Goal: Task Accomplishment & Management: Use online tool/utility

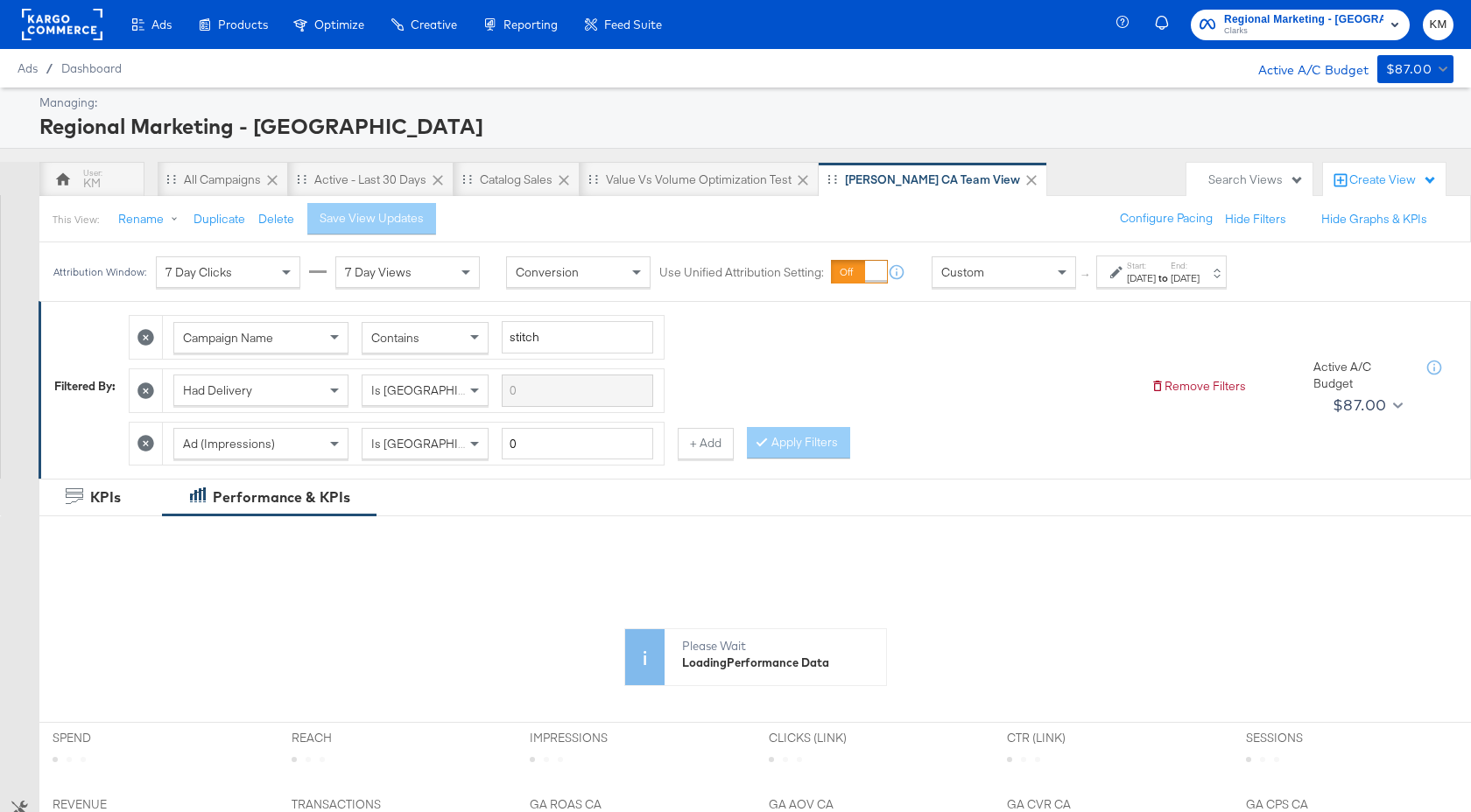
click at [1156, 265] on label "Start:" at bounding box center [1141, 265] width 29 height 11
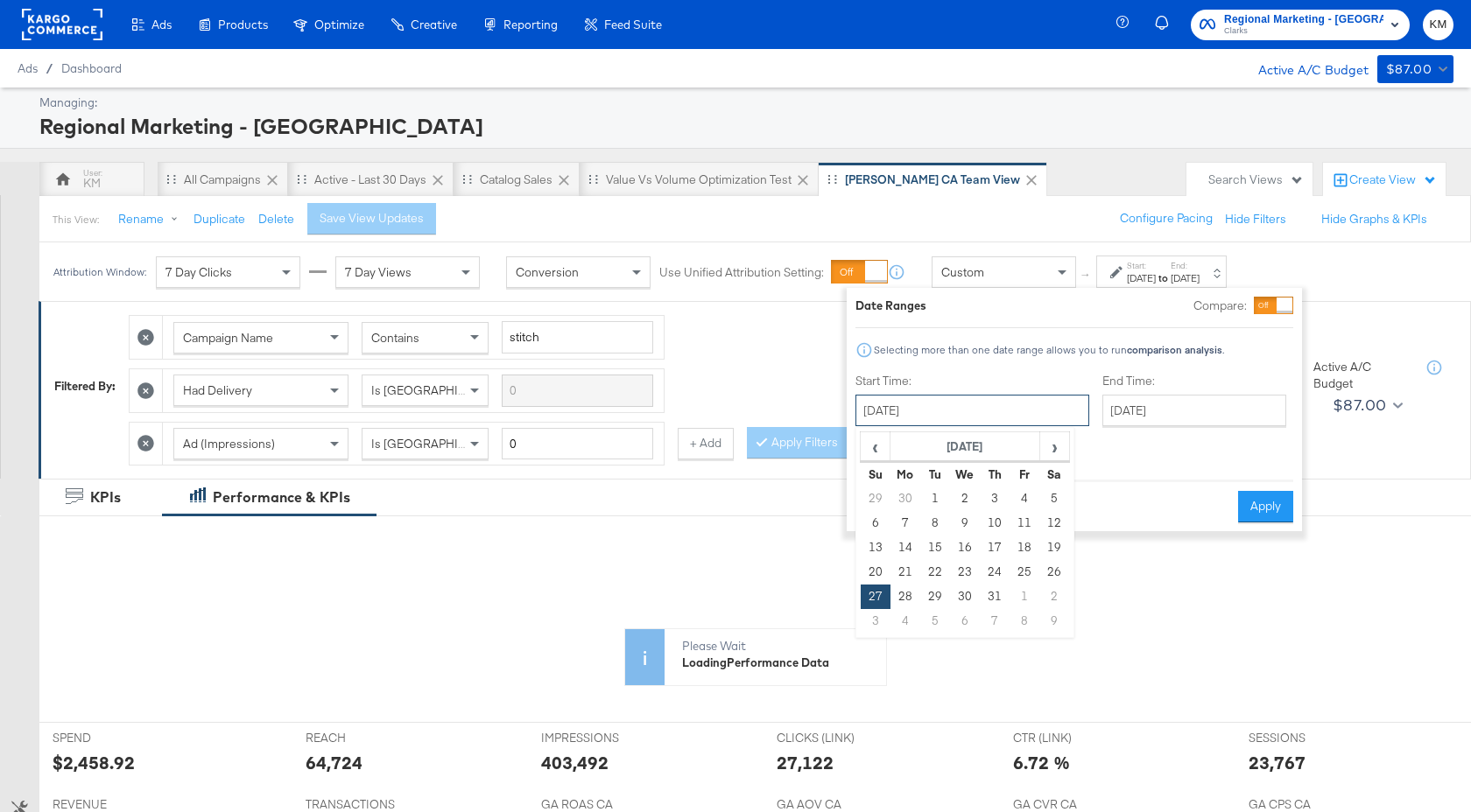
click at [1003, 400] on input "July 27th 2025" at bounding box center [972, 411] width 234 height 31
click at [1058, 444] on span "›" at bounding box center [1054, 447] width 27 height 26
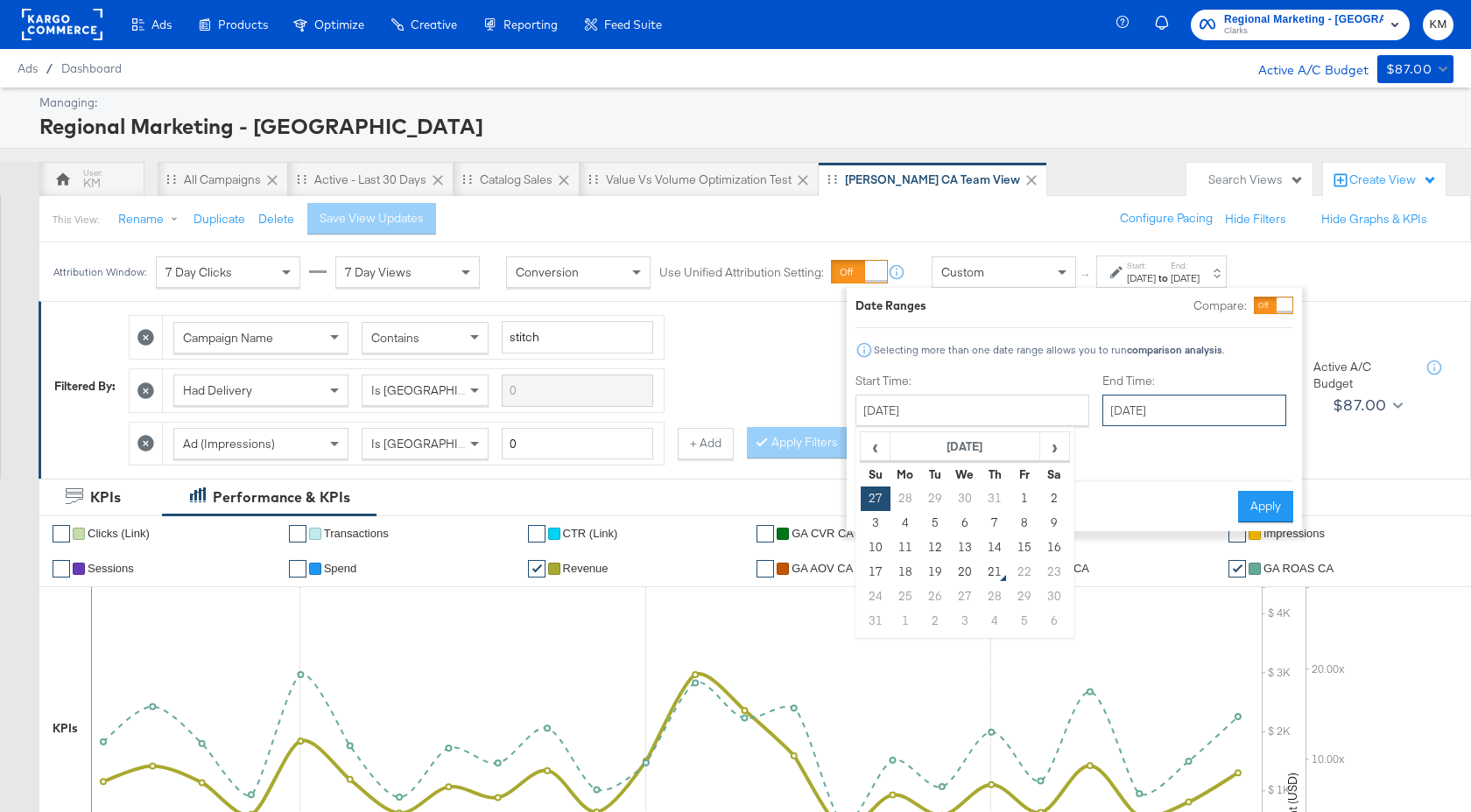
click at [1175, 408] on input "August 19th 2025" at bounding box center [1194, 411] width 184 height 31
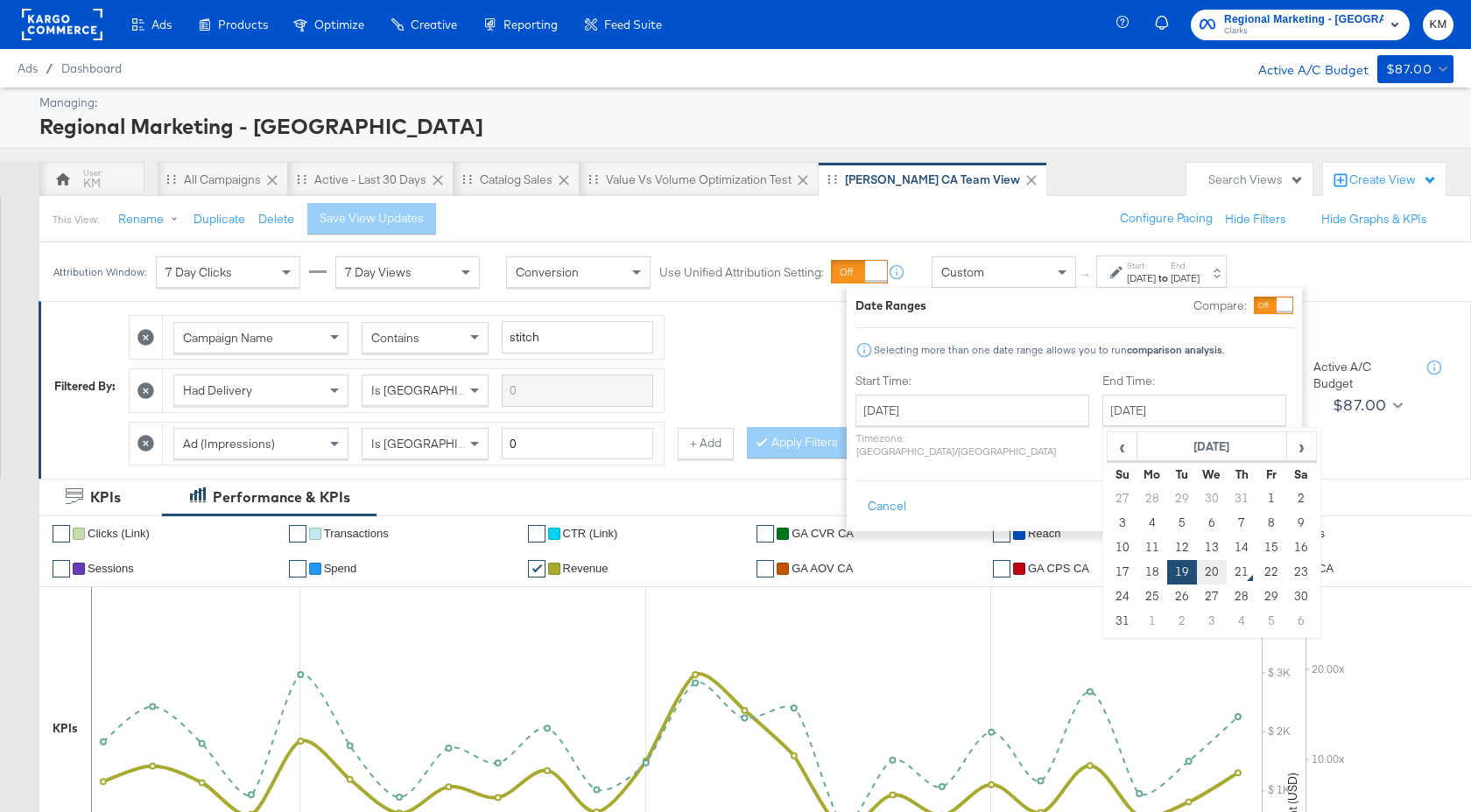
click at [1197, 575] on td "20" at bounding box center [1212, 572] width 30 height 25
type input "August 20th 2025"
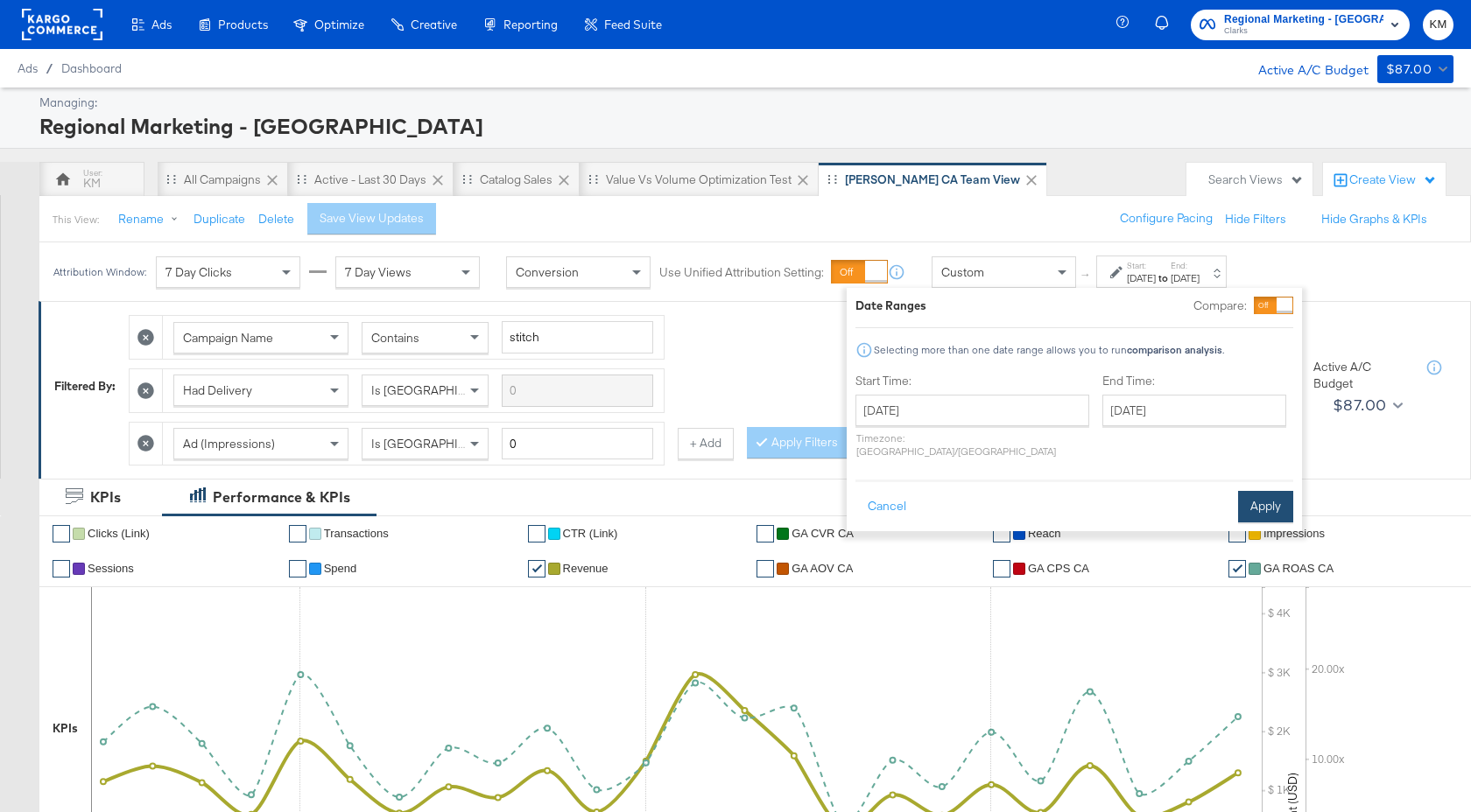
click at [1280, 491] on button "Apply" at bounding box center [1266, 507] width 56 height 31
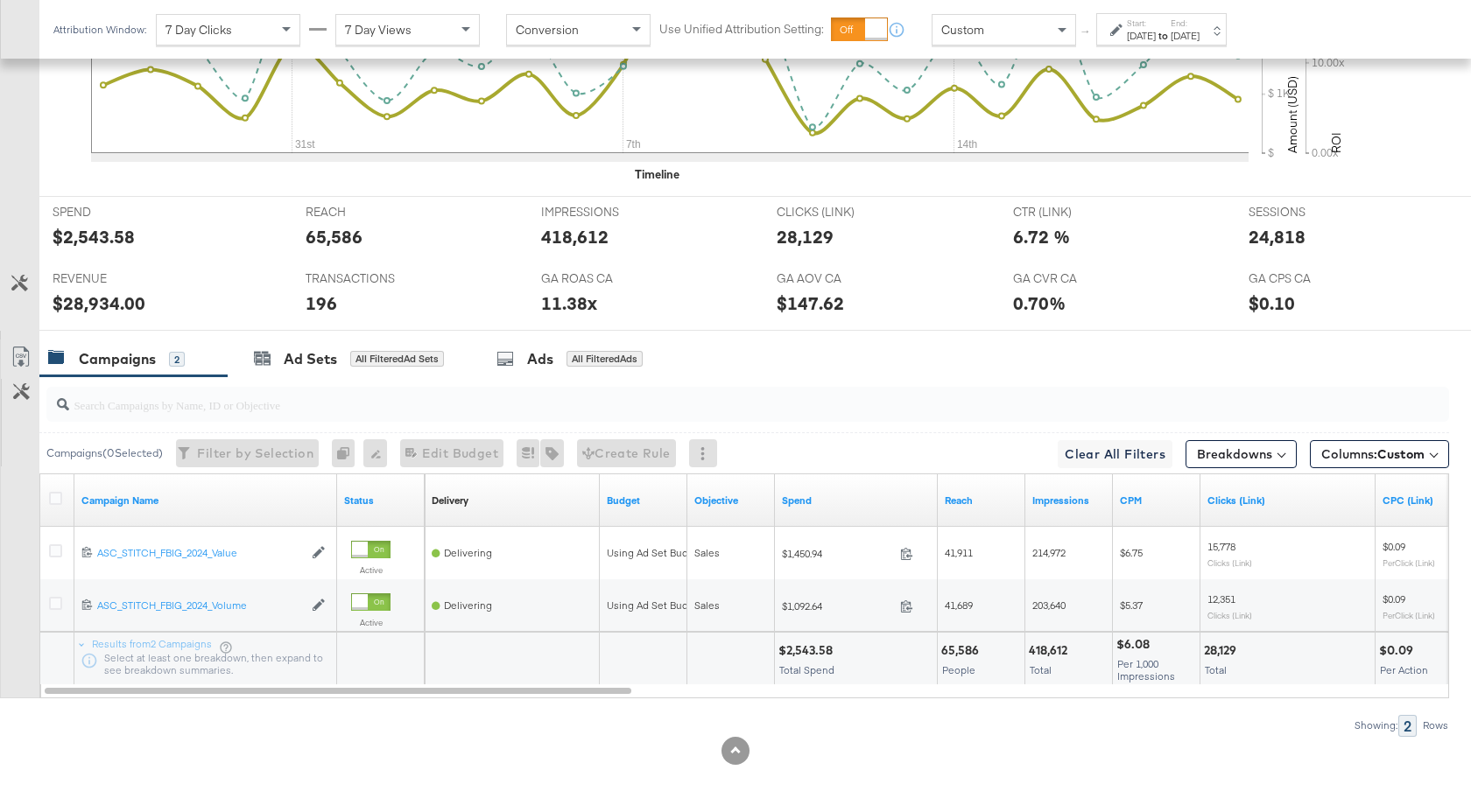
scroll to position [697, 0]
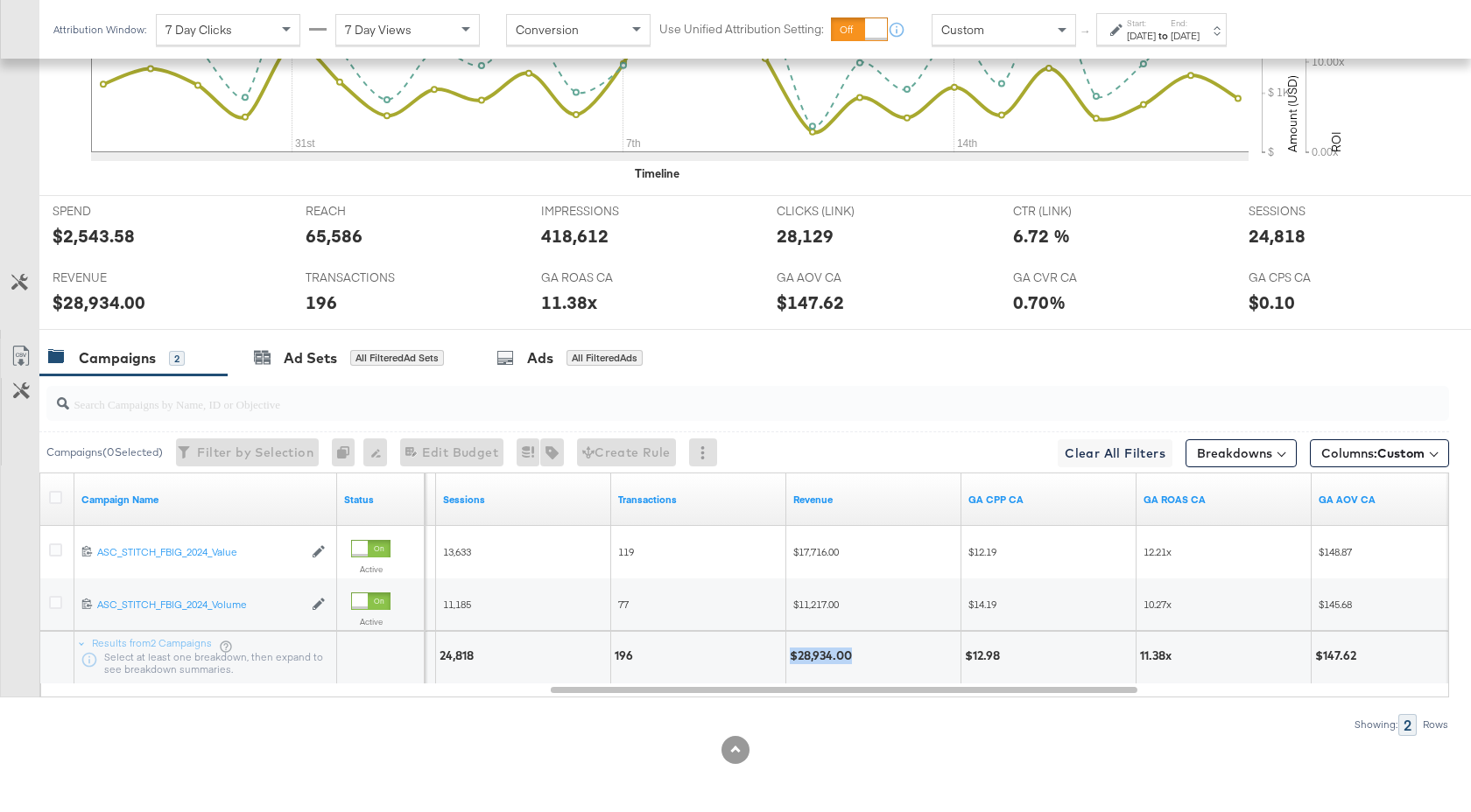
drag, startPoint x: 851, startPoint y: 656, endPoint x: 793, endPoint y: 657, distance: 58.0
click at [793, 657] on div "$28,934.00" at bounding box center [823, 656] width 68 height 17
copy div "$28,934.00"
drag, startPoint x: 474, startPoint y: 658, endPoint x: 441, endPoint y: 659, distance: 33.0
click at [441, 659] on div "24,818" at bounding box center [459, 656] width 40 height 17
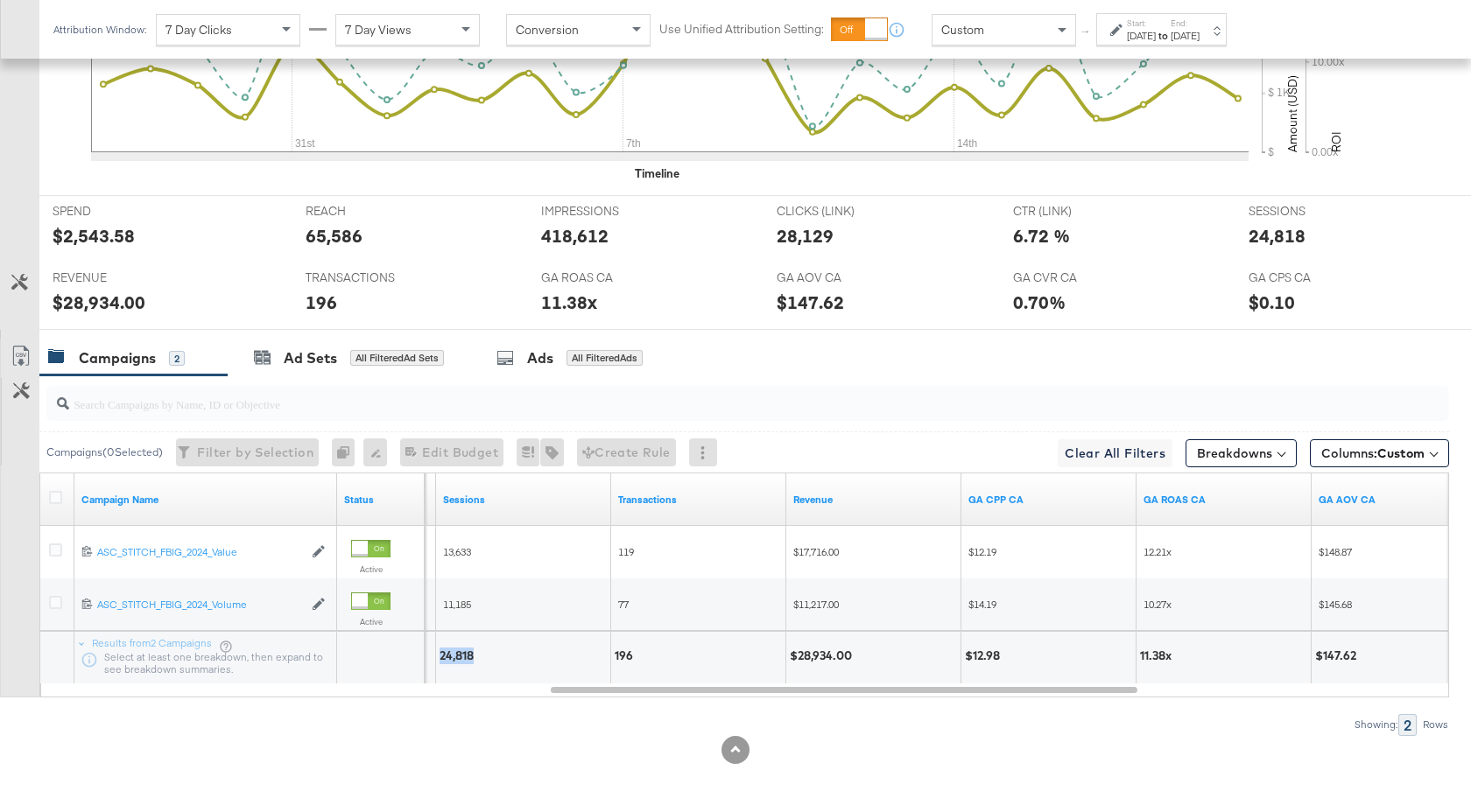
copy div "24,818"
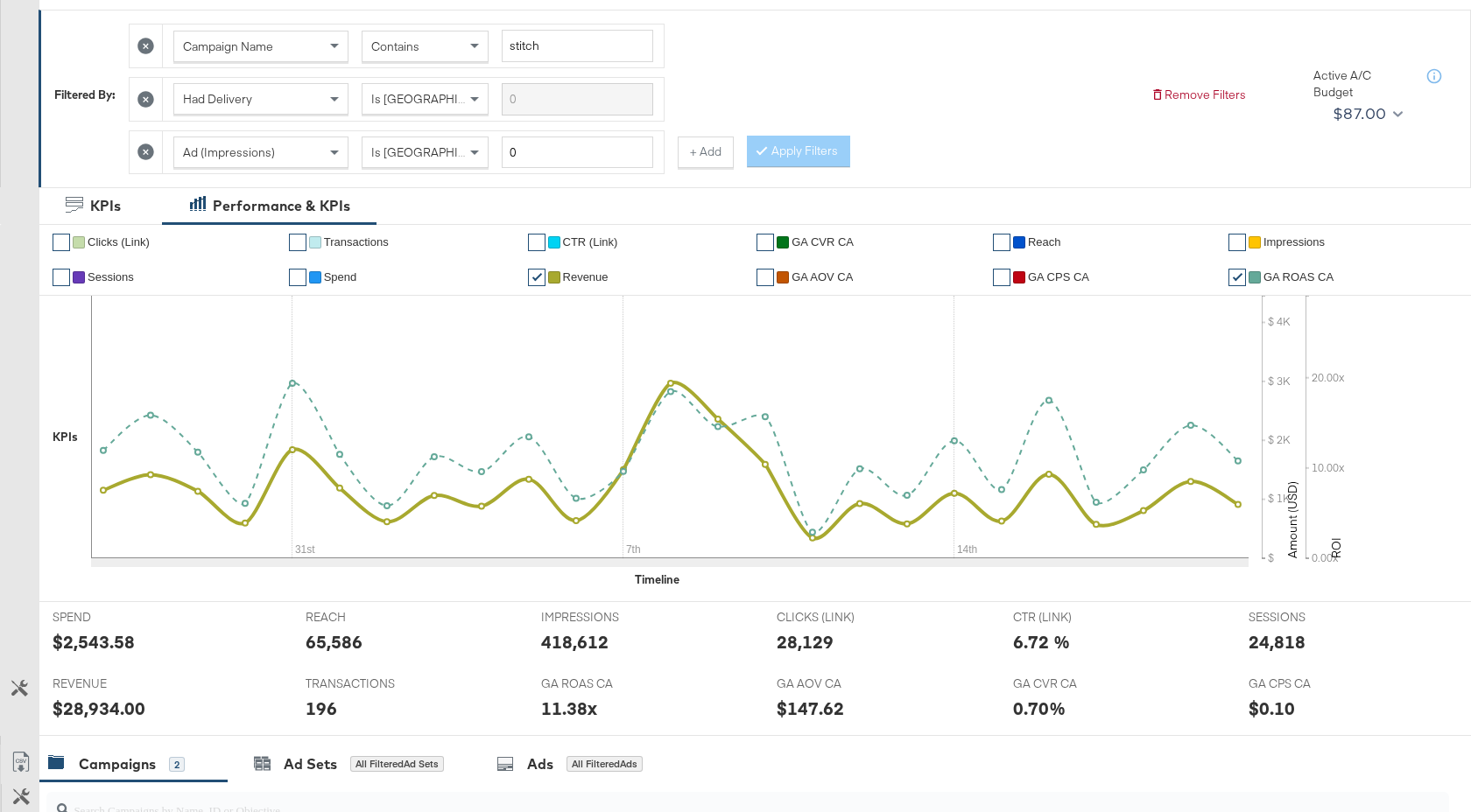
scroll to position [0, 0]
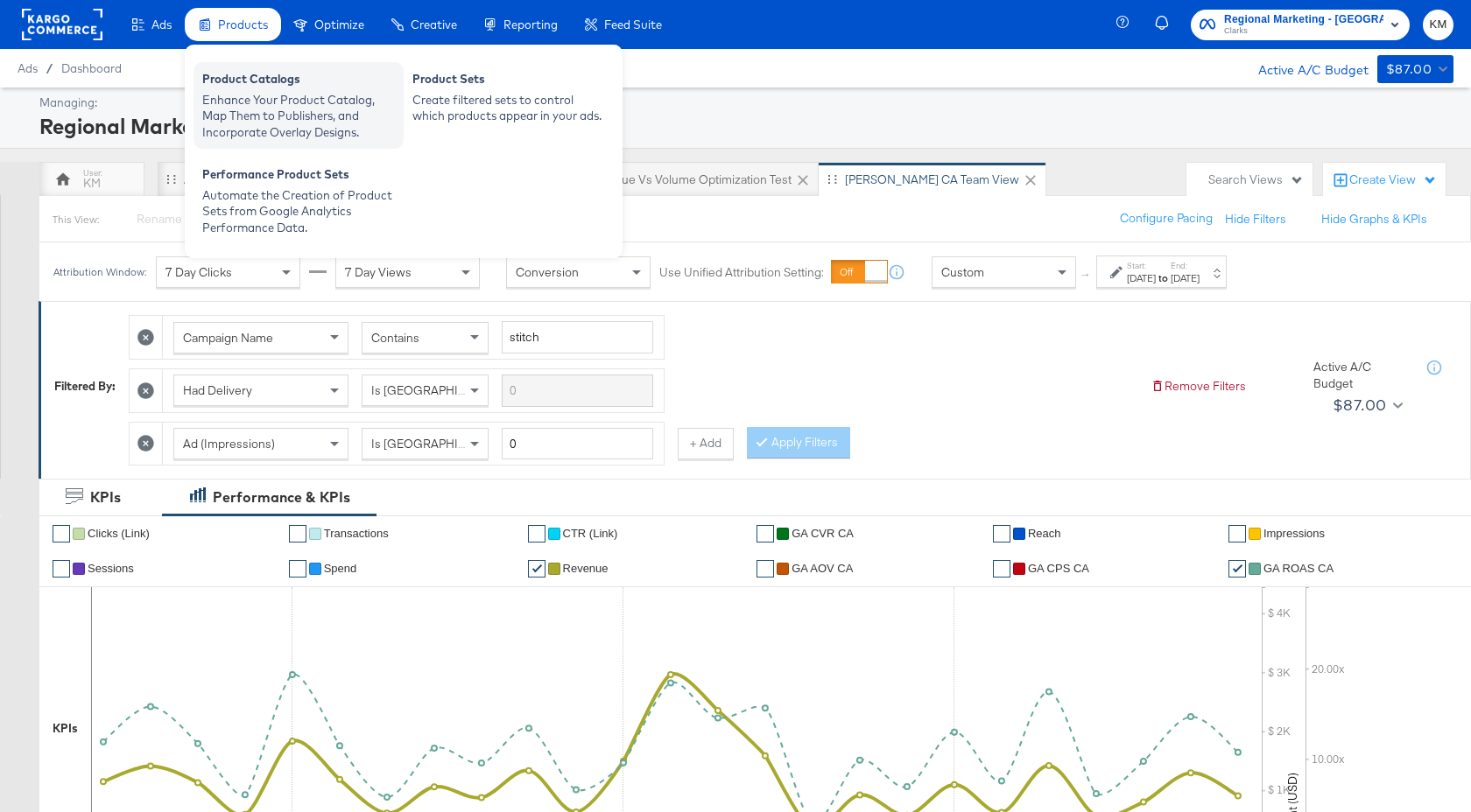
click at [253, 117] on div "Enhance Your Product Catalog, Map Them to Publishers, and Incorporate Overlay D…" at bounding box center [299, 116] width 192 height 49
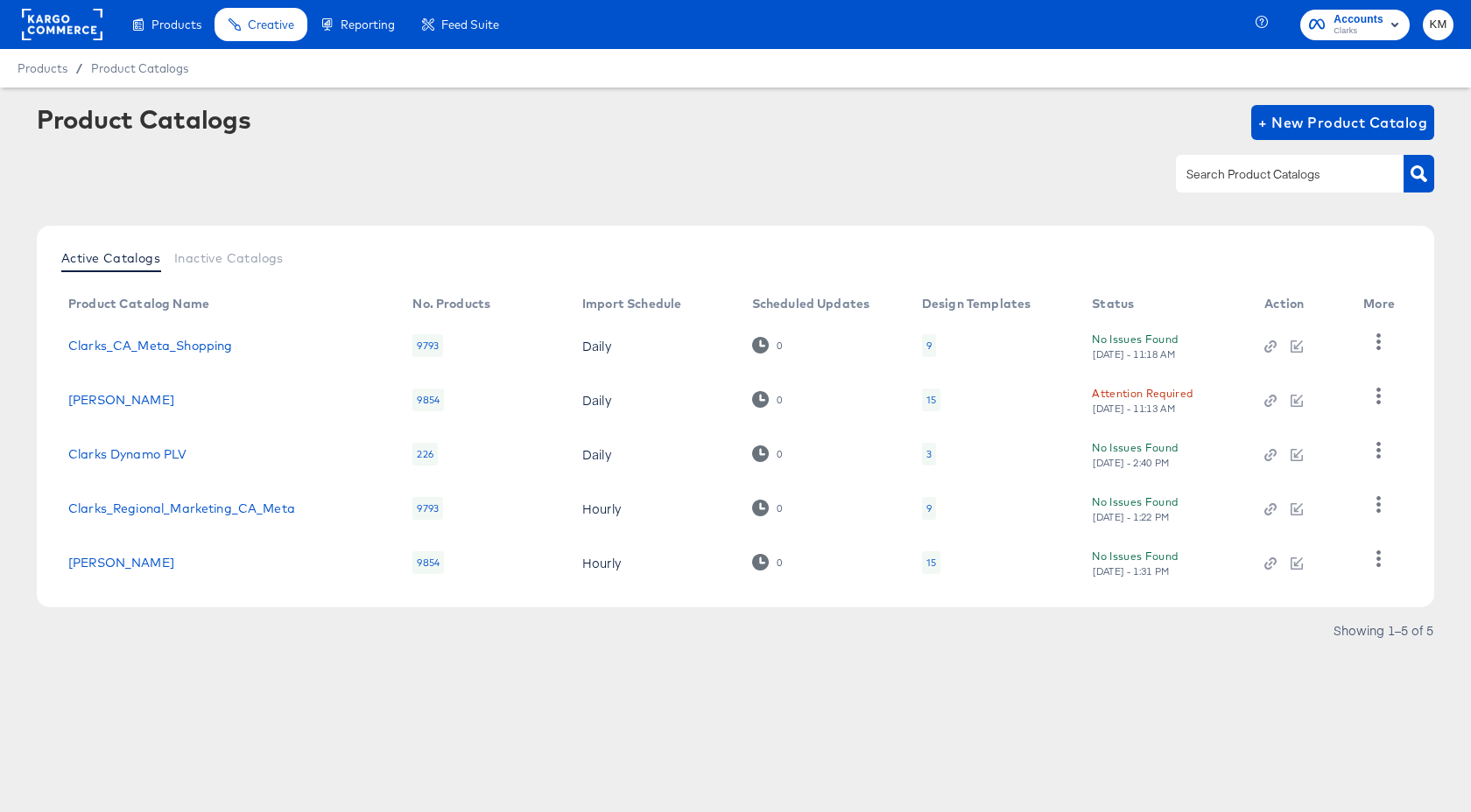
click at [940, 403] on td "15" at bounding box center [994, 400] width 170 height 55
click at [929, 400] on div "15" at bounding box center [931, 400] width 9 height 14
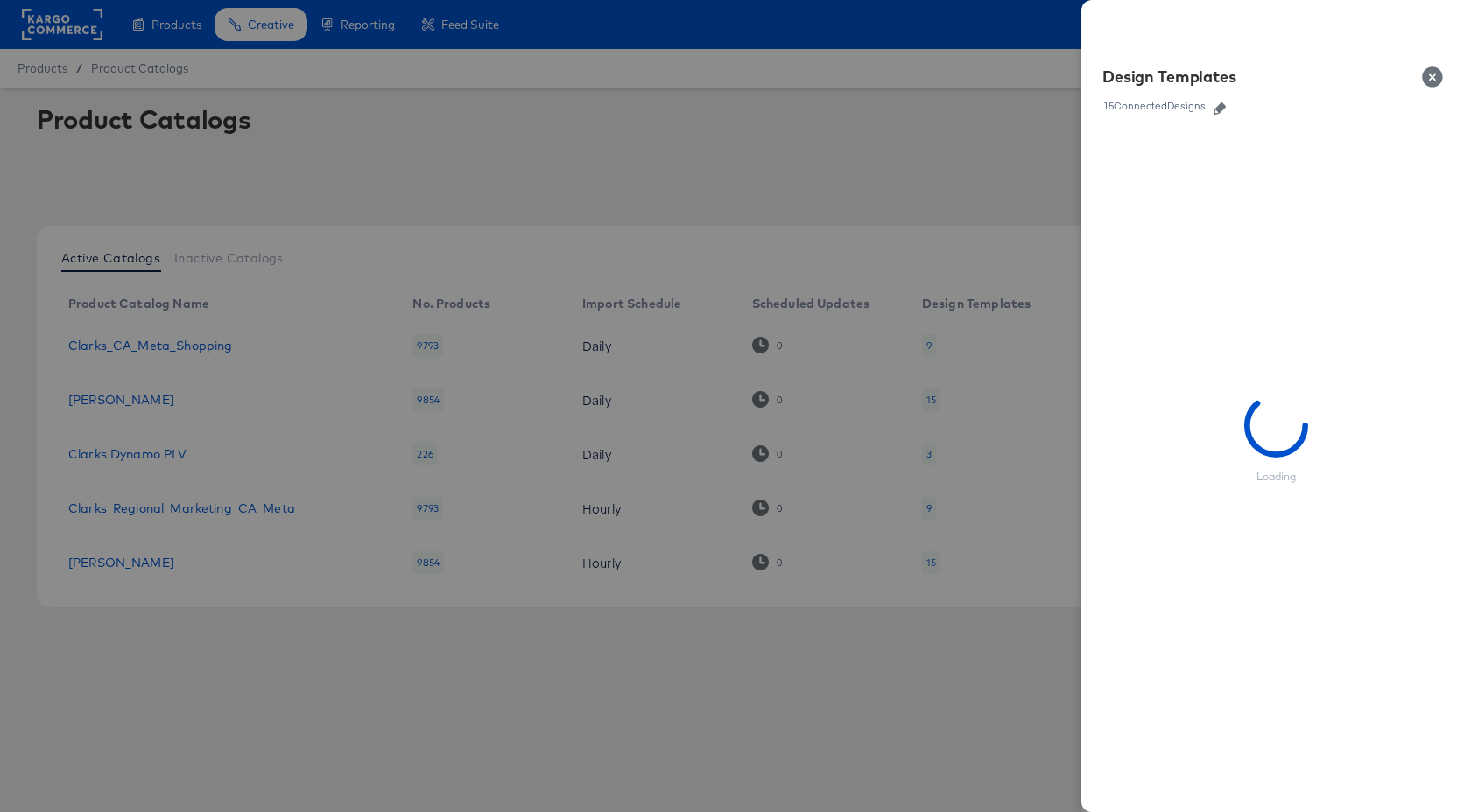
click at [1221, 110] on icon "button" at bounding box center [1219, 108] width 12 height 12
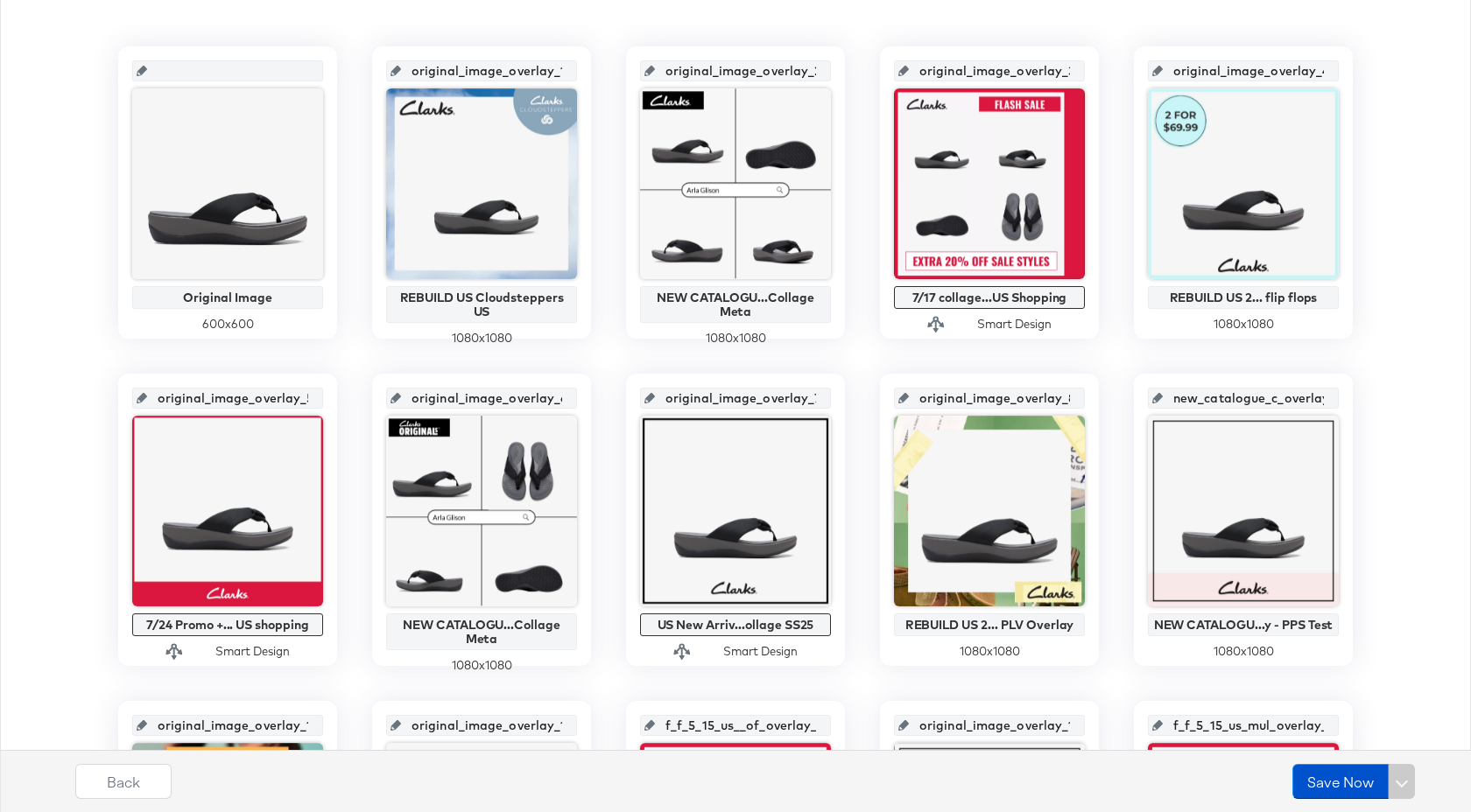
scroll to position [525, 0]
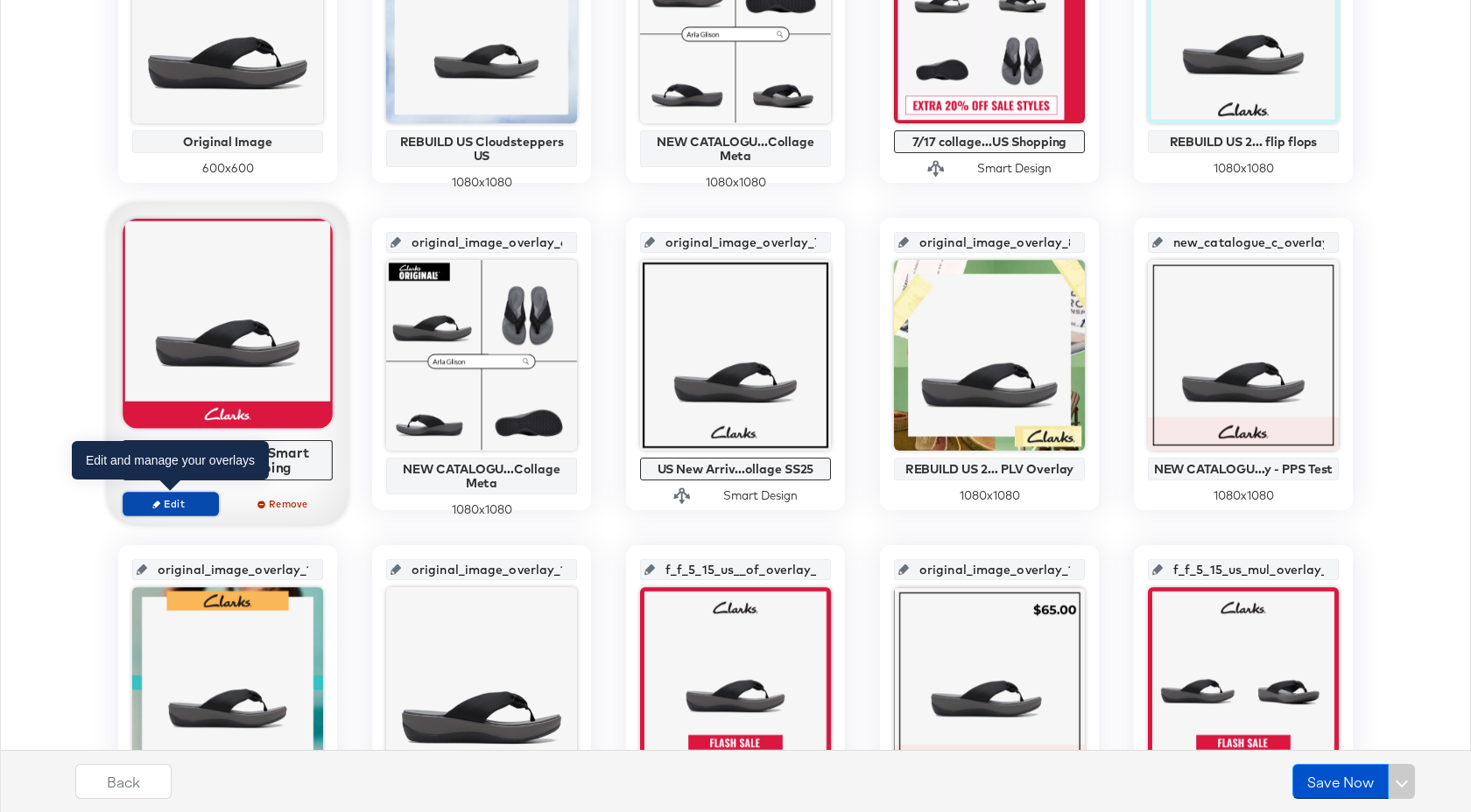
click at [203, 503] on span "Edit" at bounding box center [170, 504] width 80 height 13
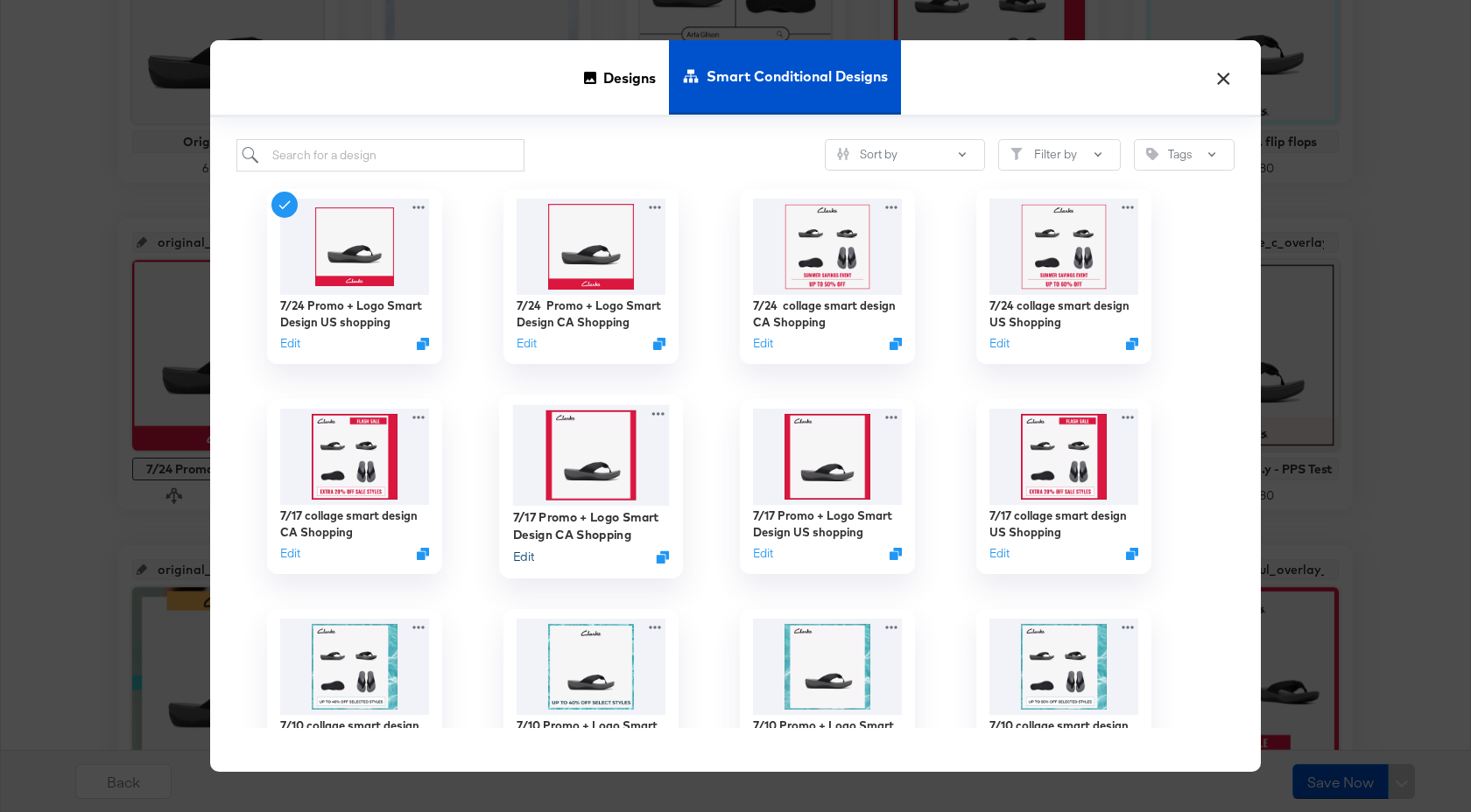
click at [530, 557] on button "Edit" at bounding box center [524, 558] width 21 height 17
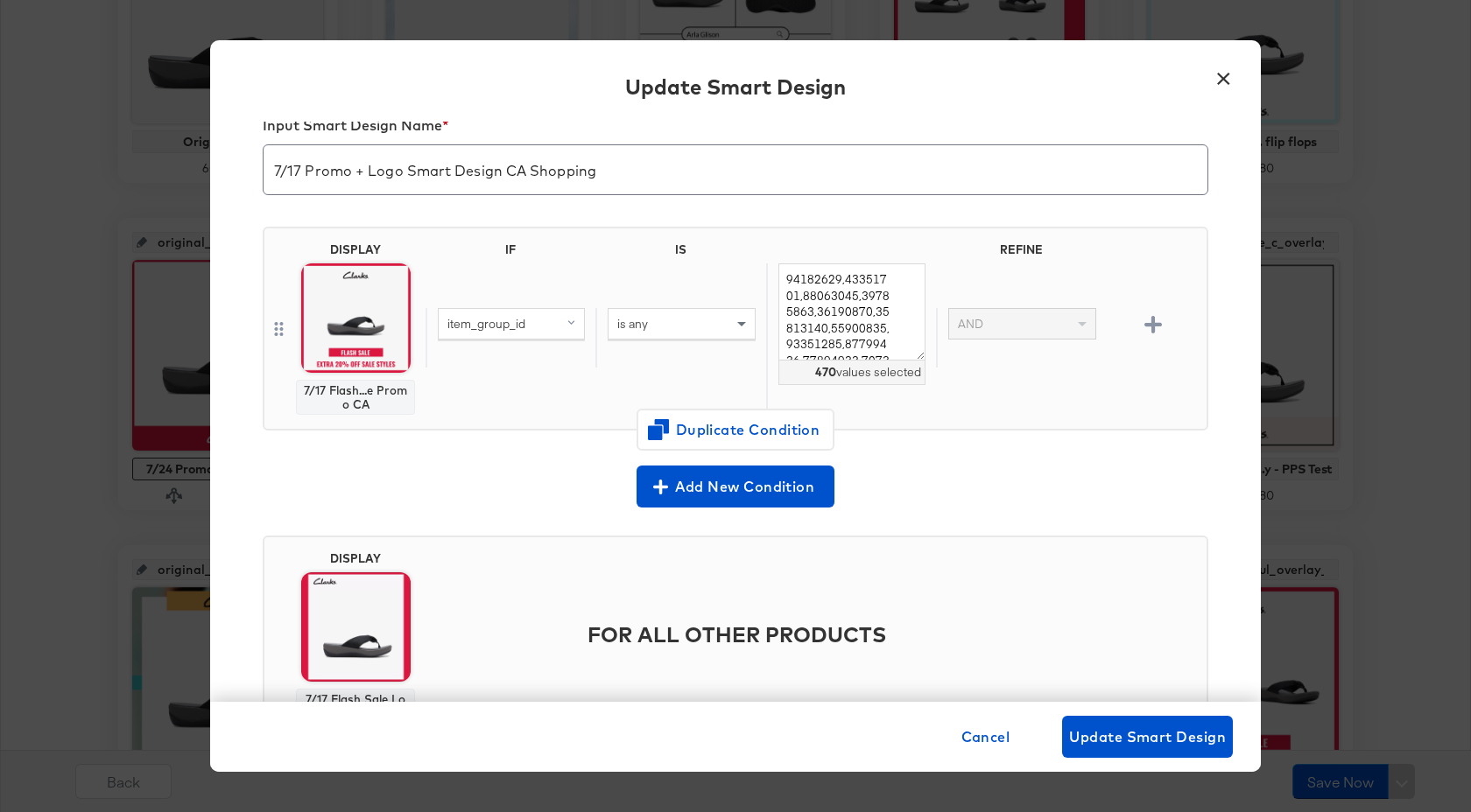
scroll to position [120, 0]
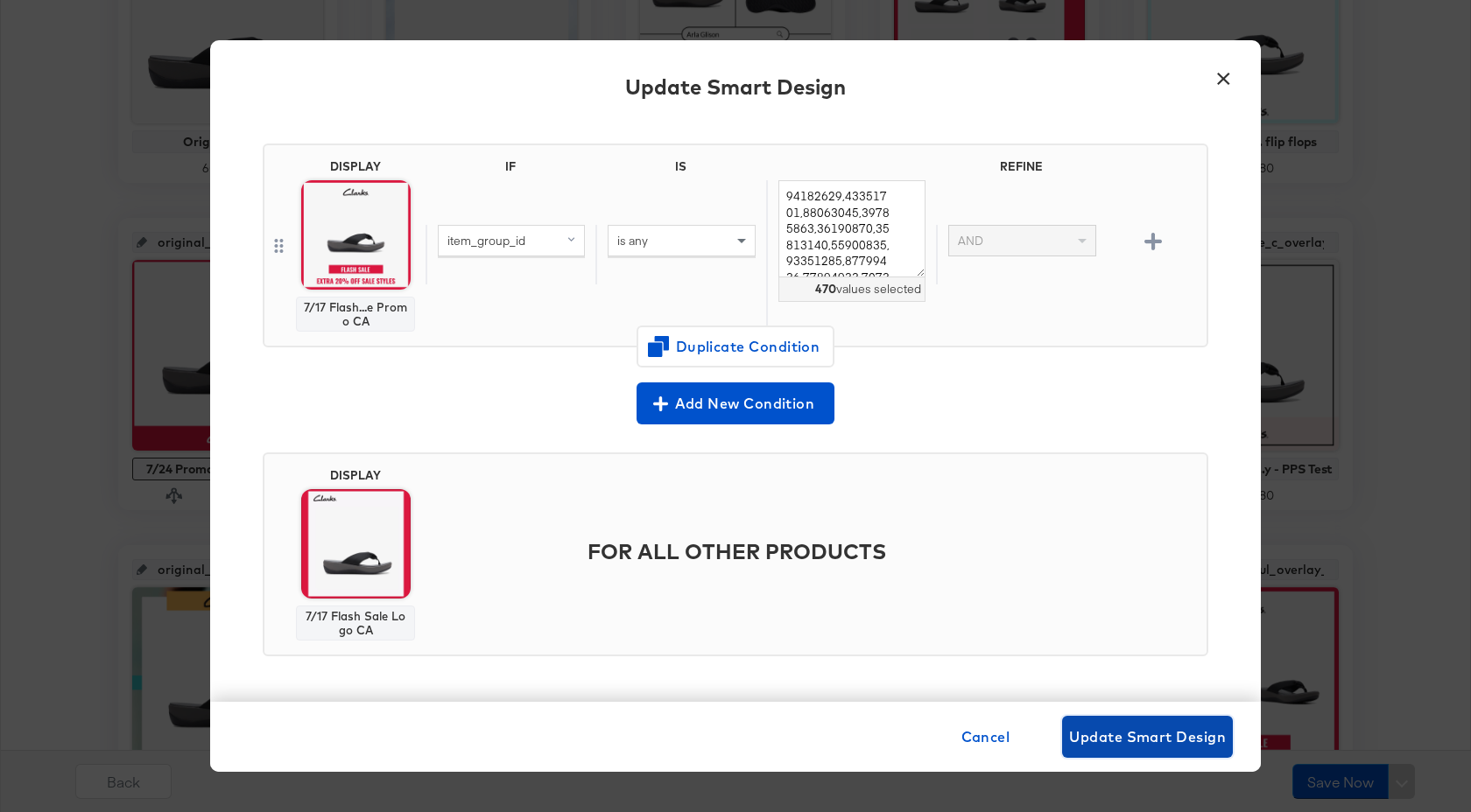
click at [1159, 725] on span "Update Smart Design" at bounding box center [1147, 737] width 156 height 25
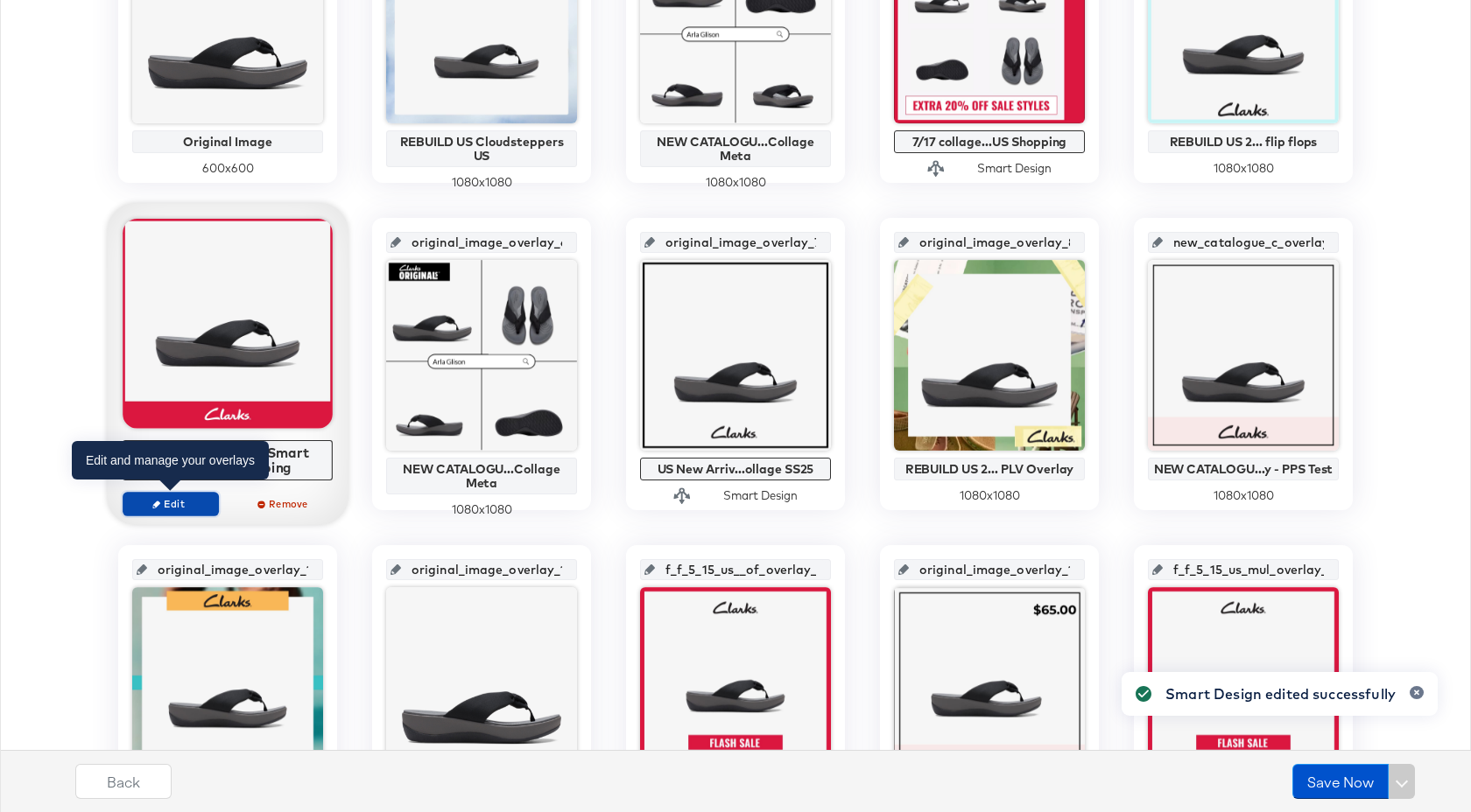
click at [179, 500] on span "Edit" at bounding box center [170, 504] width 80 height 13
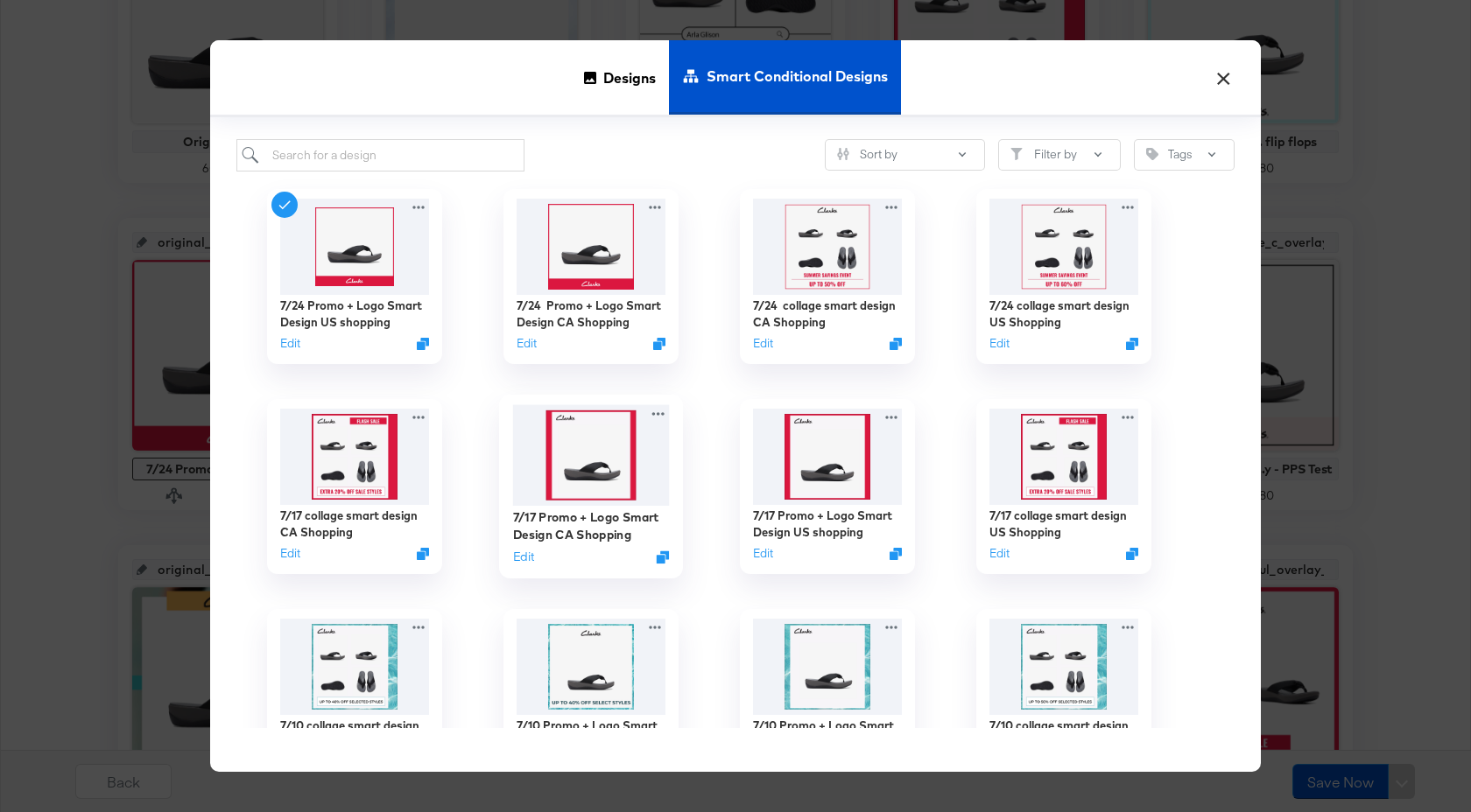
click at [636, 498] on img at bounding box center [591, 455] width 156 height 101
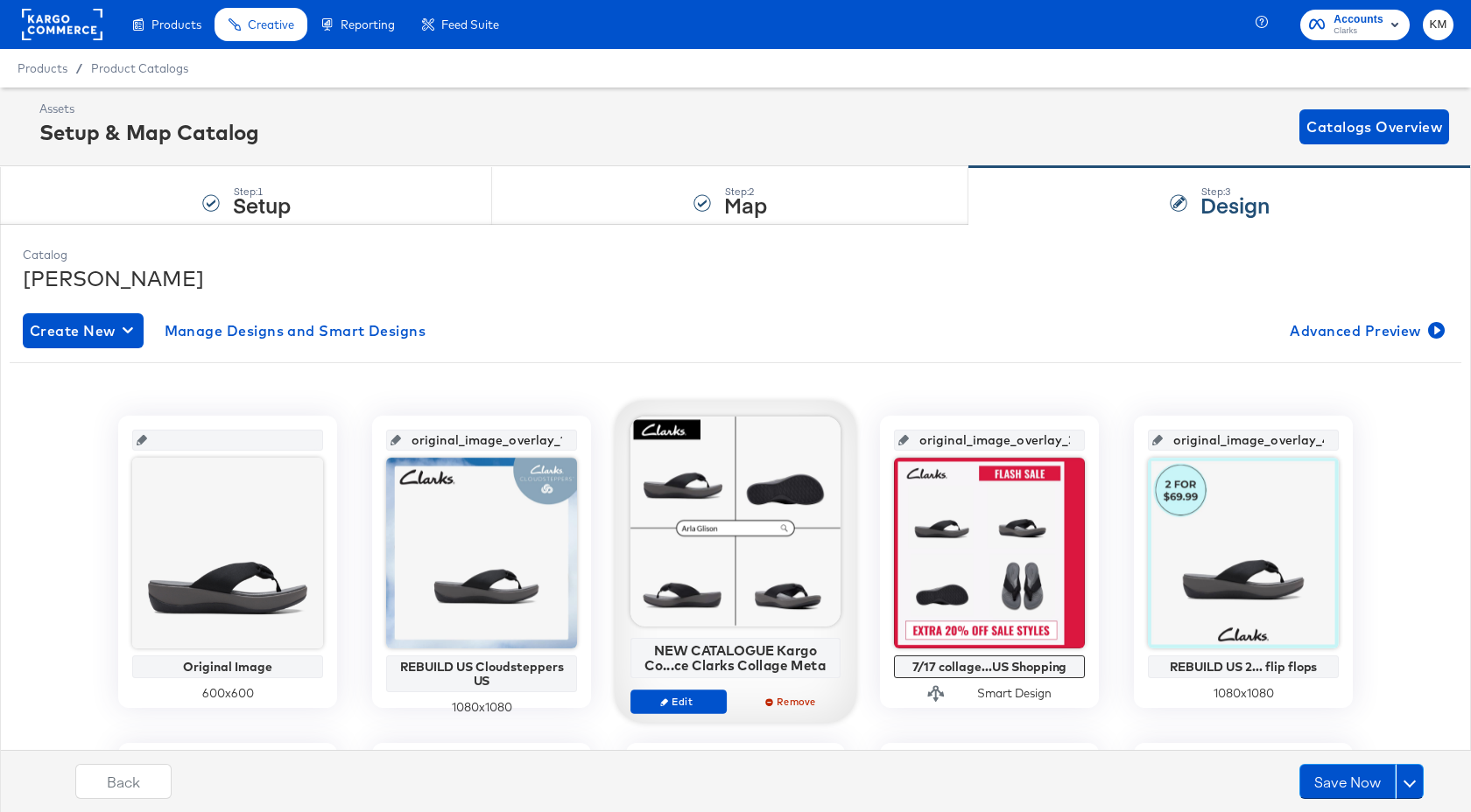
scroll to position [474, 0]
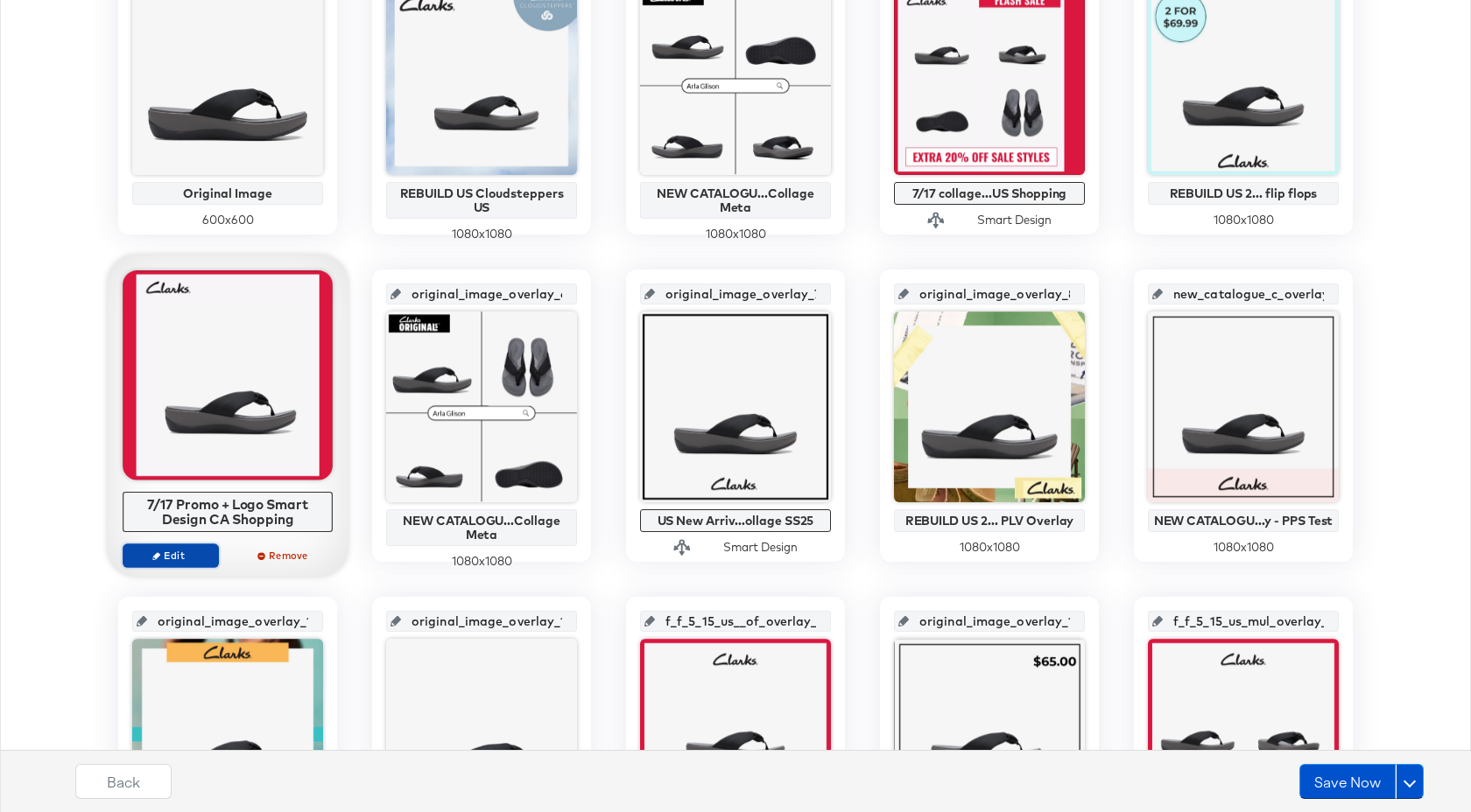
click at [159, 557] on icon "button" at bounding box center [156, 555] width 8 height 8
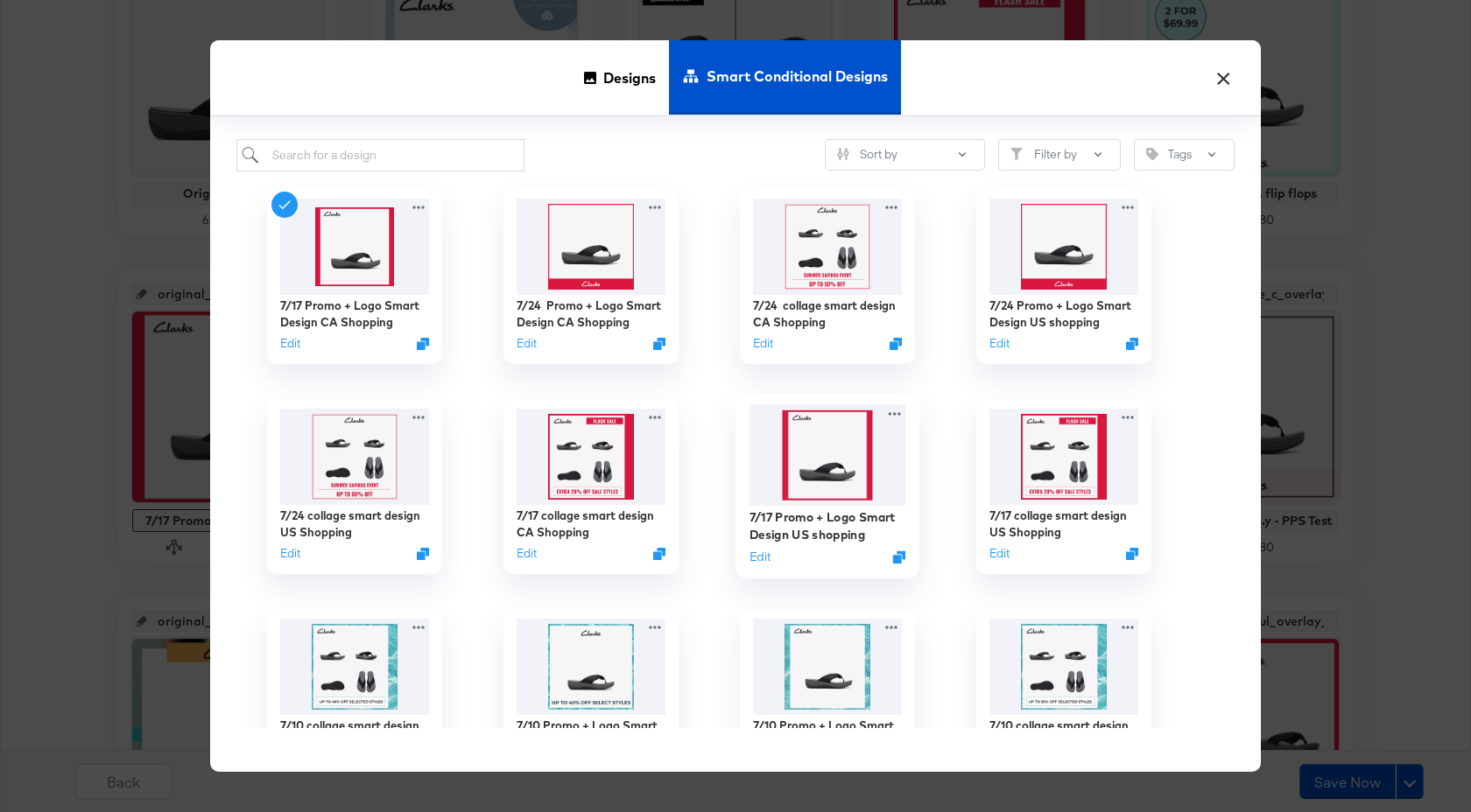
click at [874, 468] on img at bounding box center [827, 455] width 156 height 101
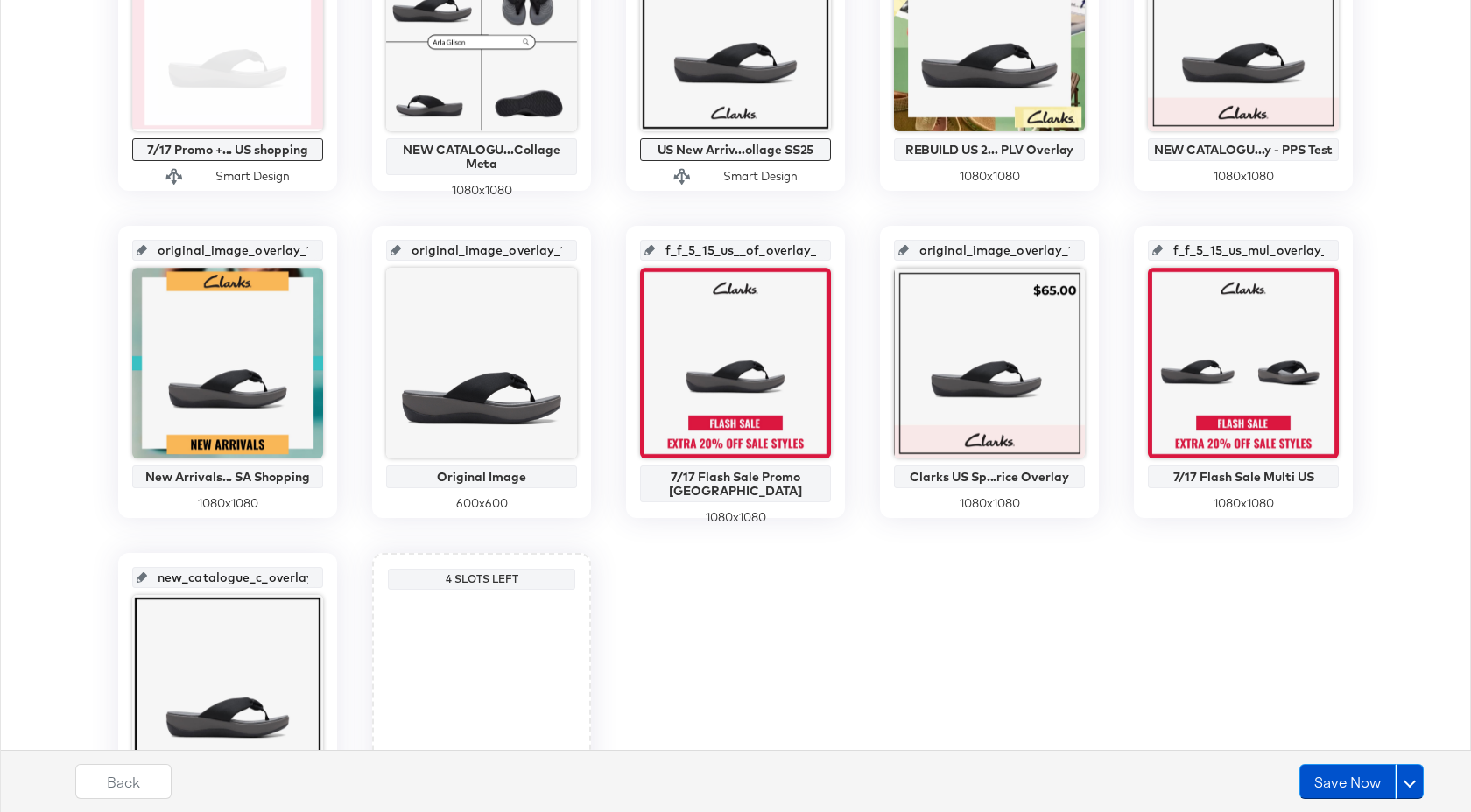
scroll to position [936, 0]
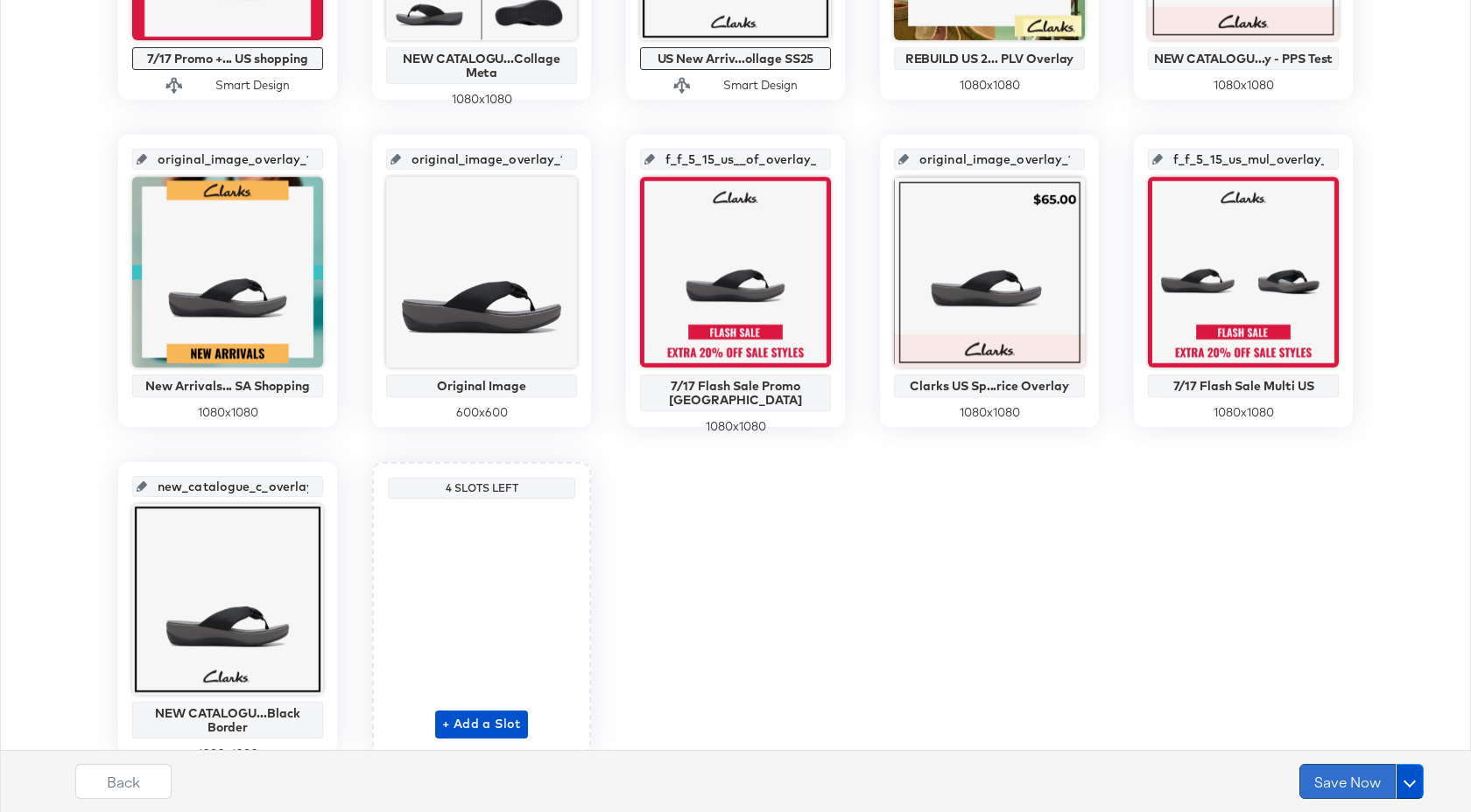
click at [1341, 767] on button "Save Now" at bounding box center [1348, 781] width 96 height 35
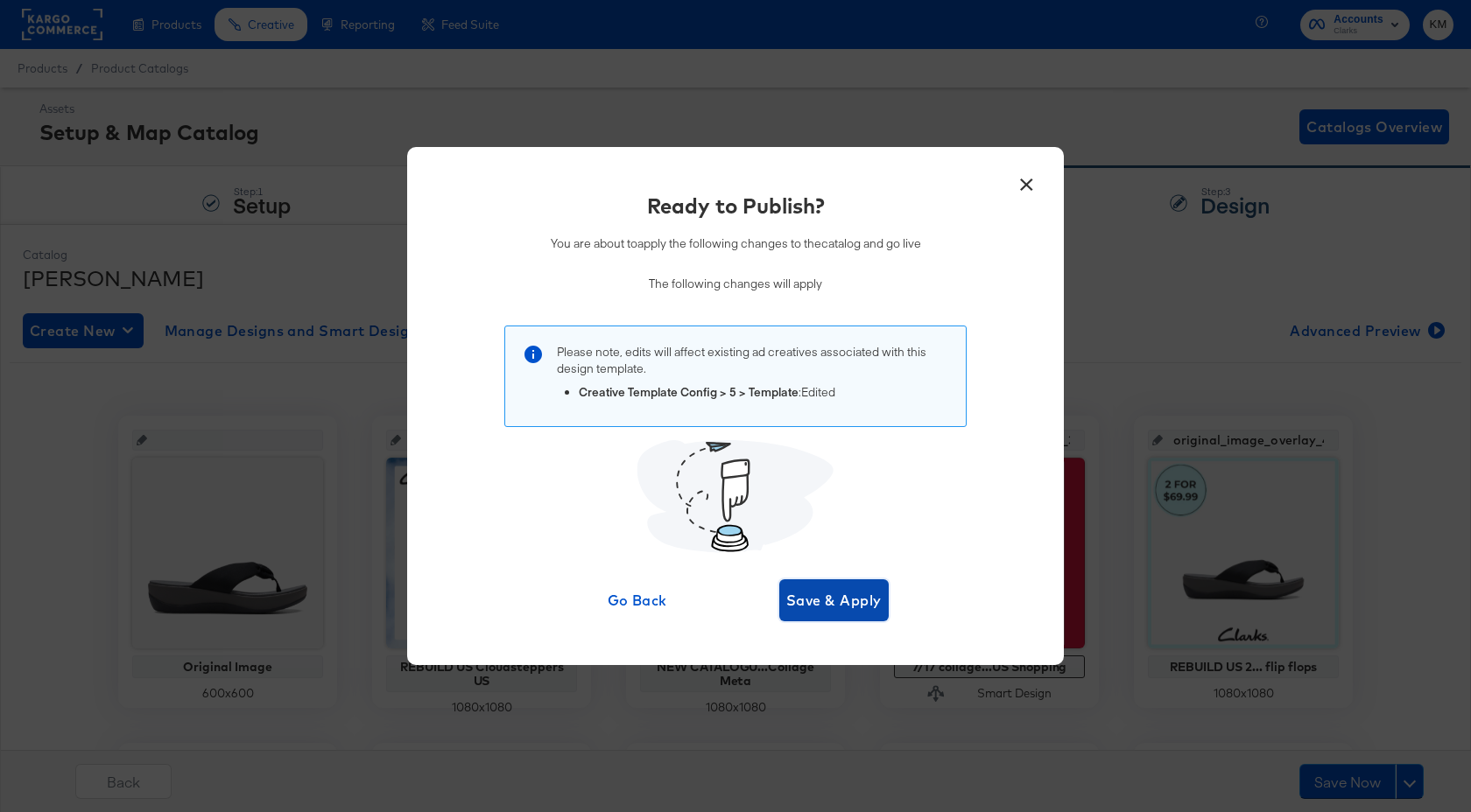
click at [855, 598] on span "Save & Apply" at bounding box center [834, 600] width 95 height 25
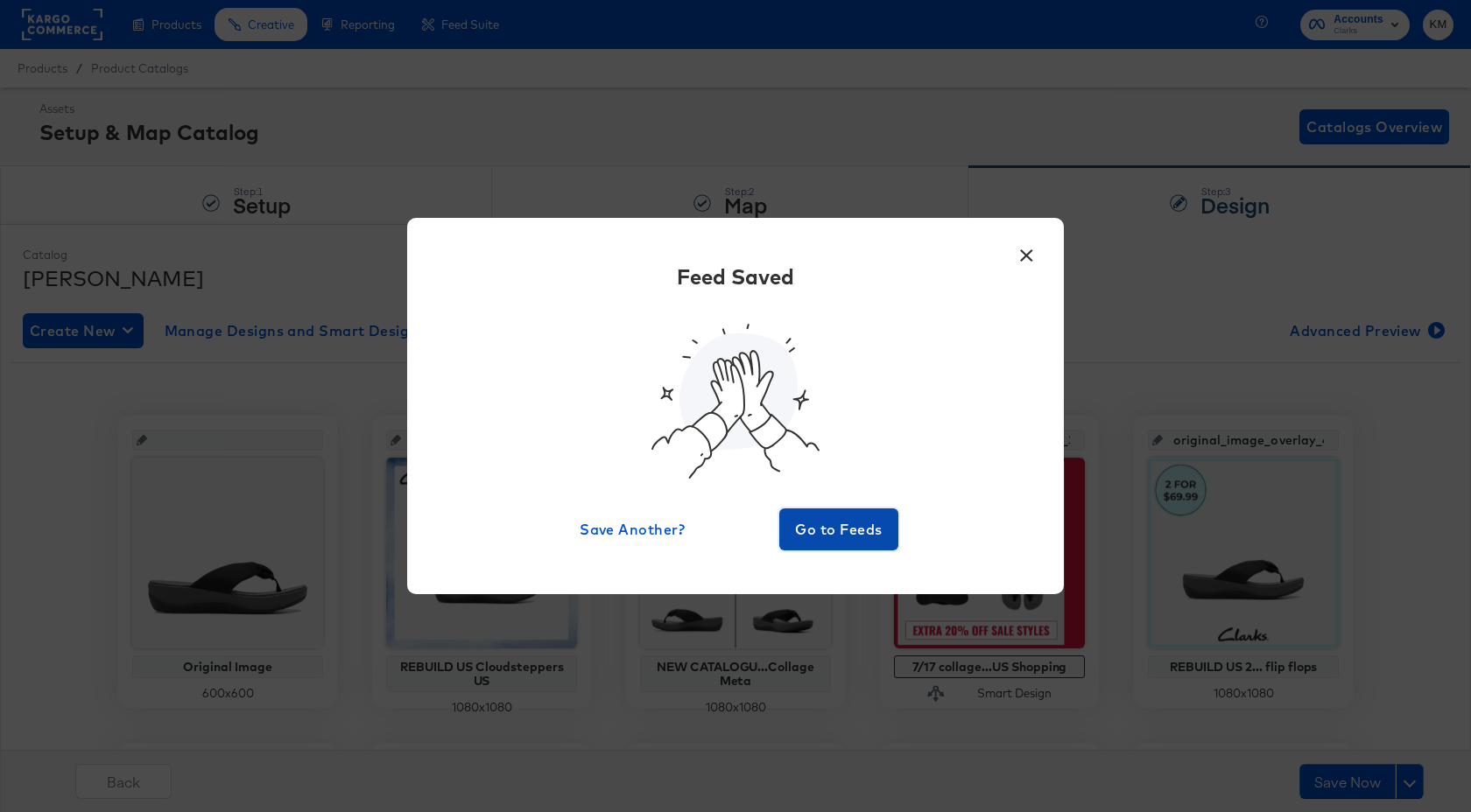
click at [865, 541] on span "Go to Feeds" at bounding box center [839, 529] width 105 height 25
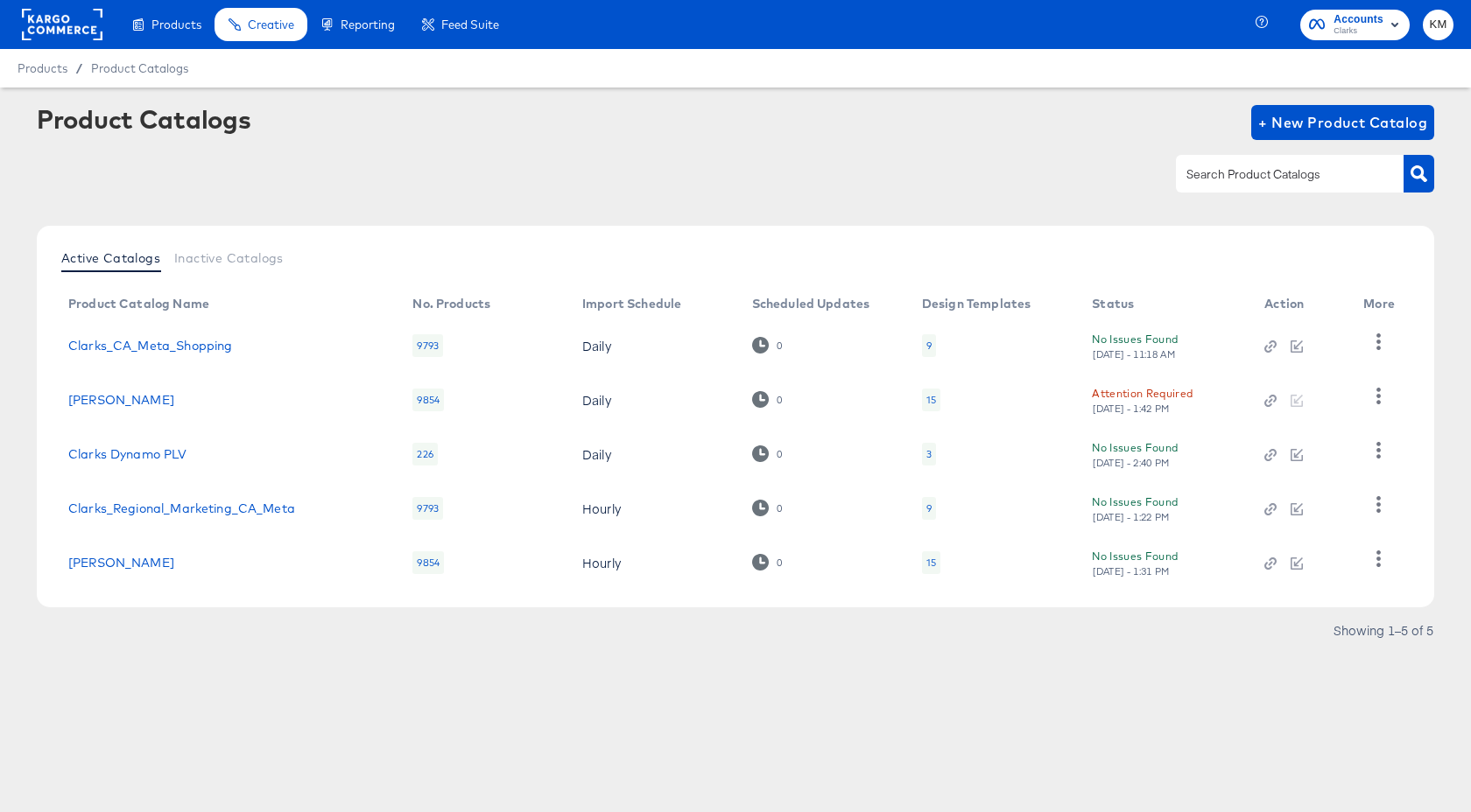
click at [928, 345] on div "9" at bounding box center [929, 345] width 6 height 14
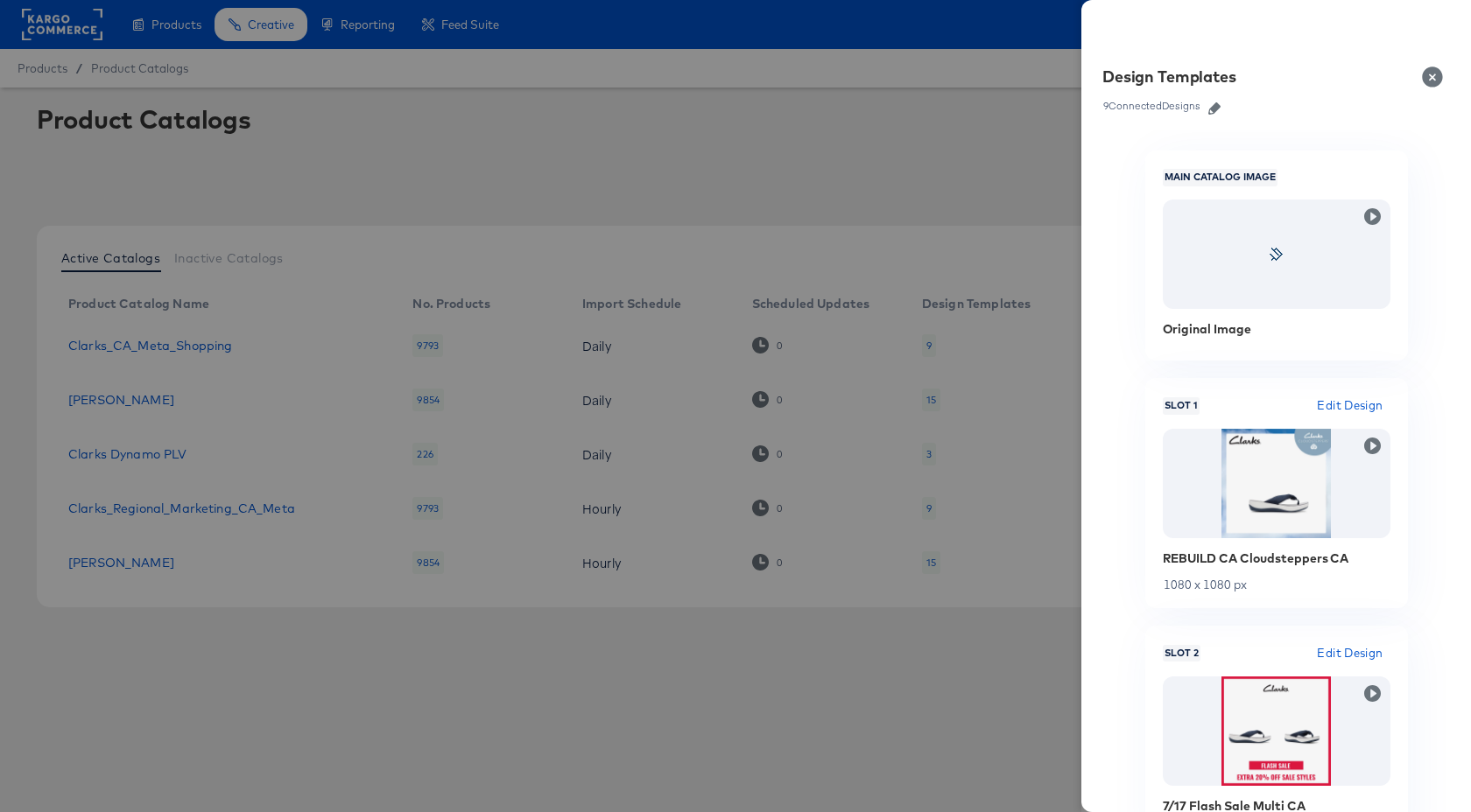
click at [1216, 109] on icon "button" at bounding box center [1214, 108] width 12 height 12
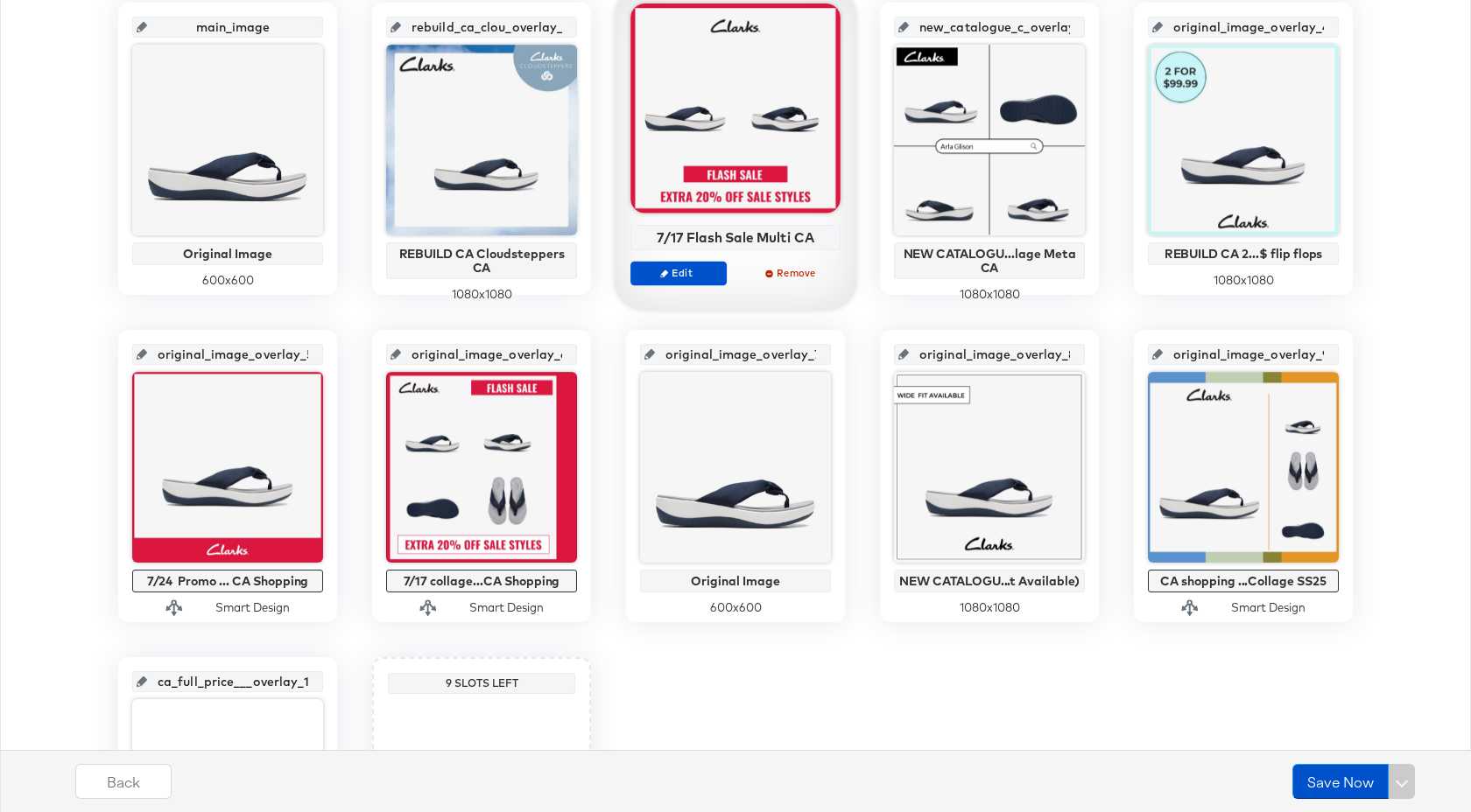
scroll to position [465, 0]
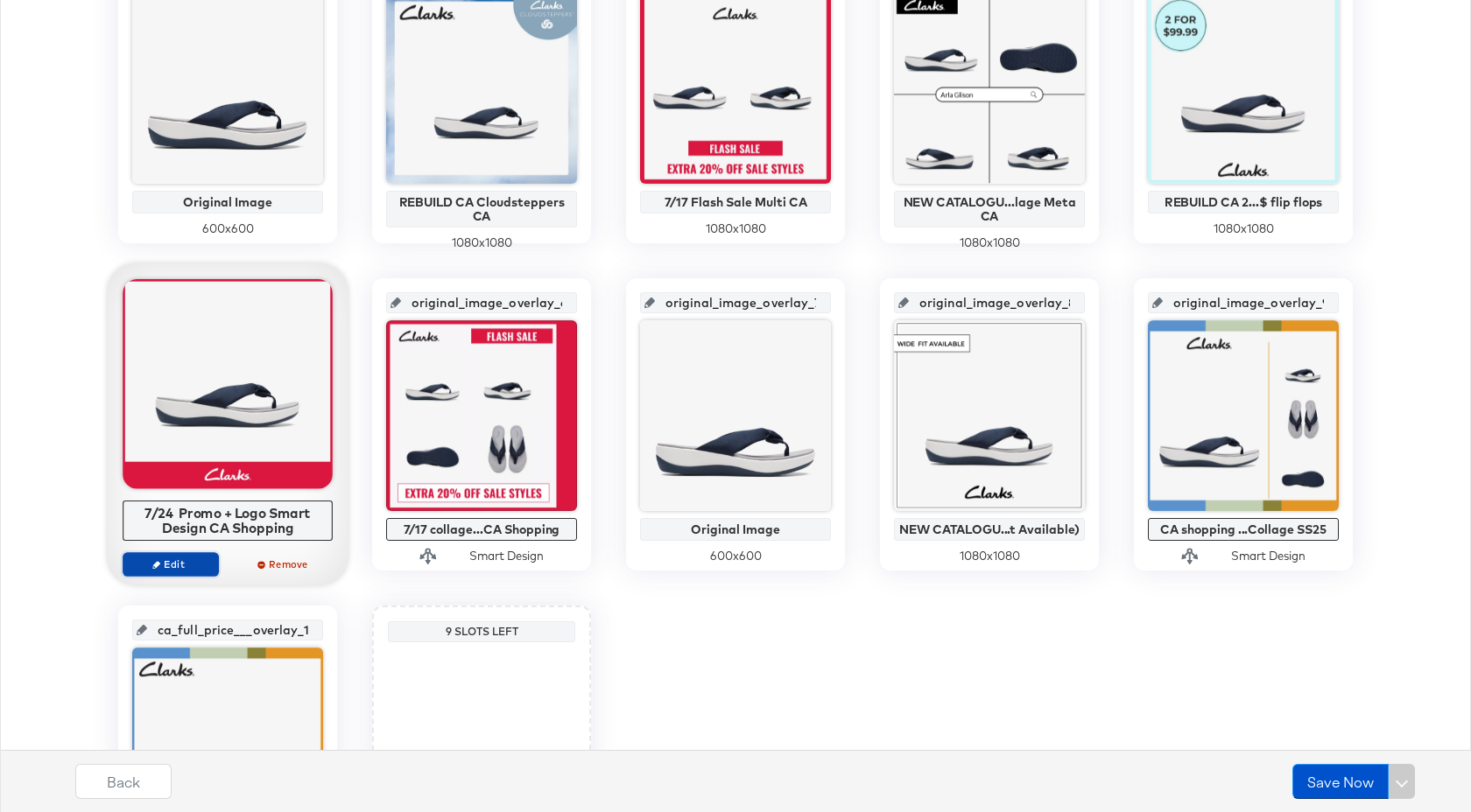
click at [188, 566] on span "Edit" at bounding box center [170, 564] width 80 height 13
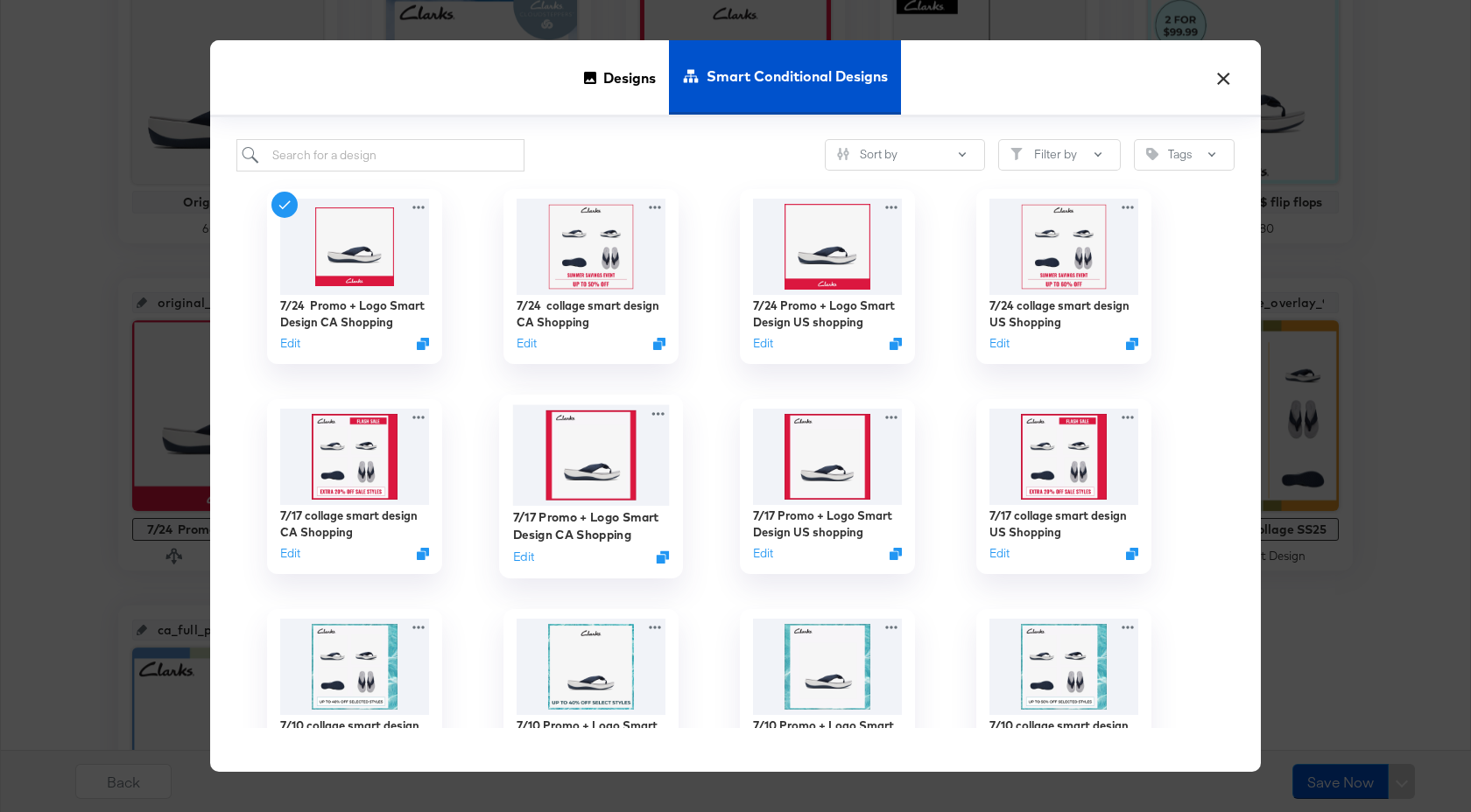
click at [623, 485] on img at bounding box center [591, 455] width 156 height 101
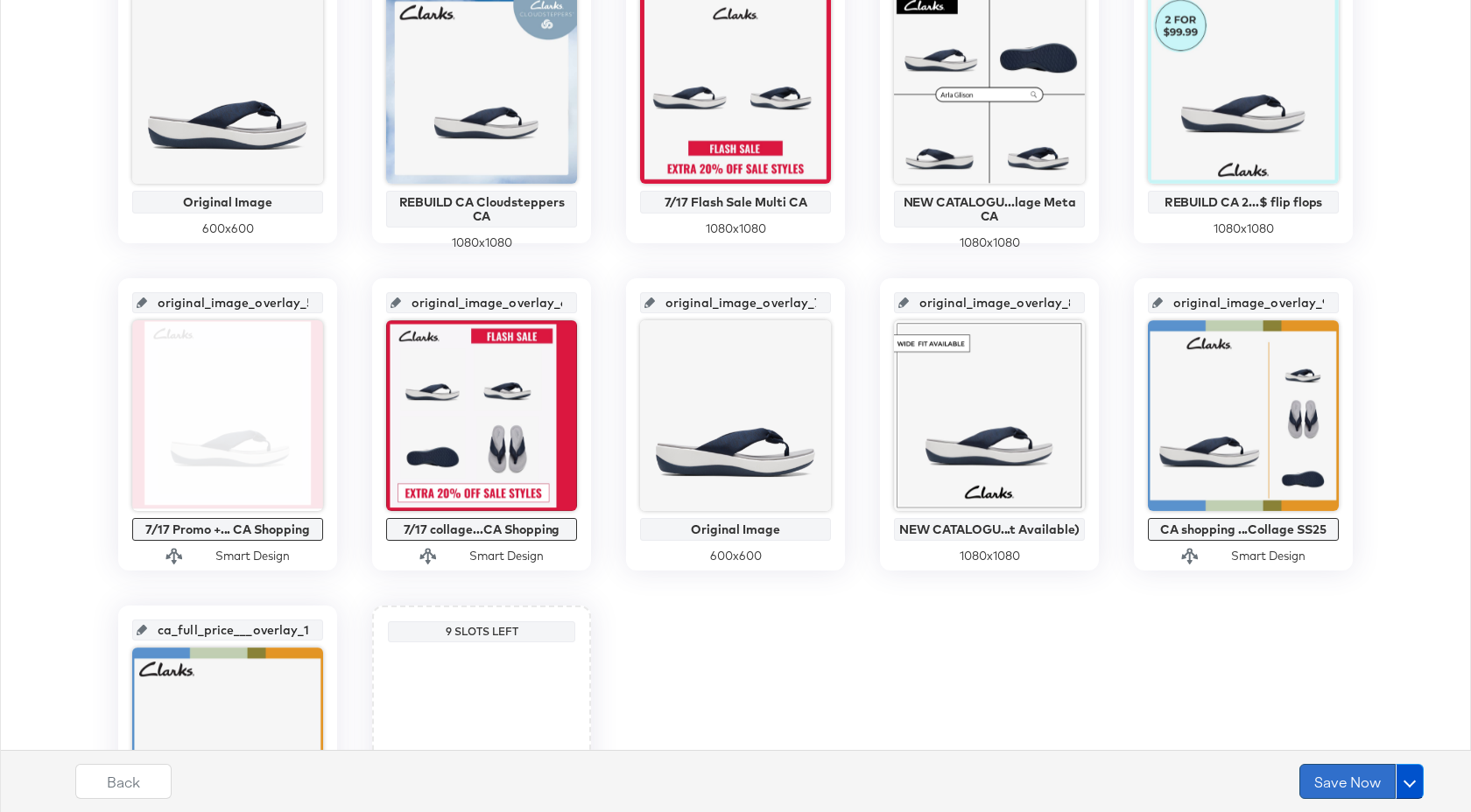
click at [1364, 782] on button "Save Now" at bounding box center [1348, 781] width 96 height 35
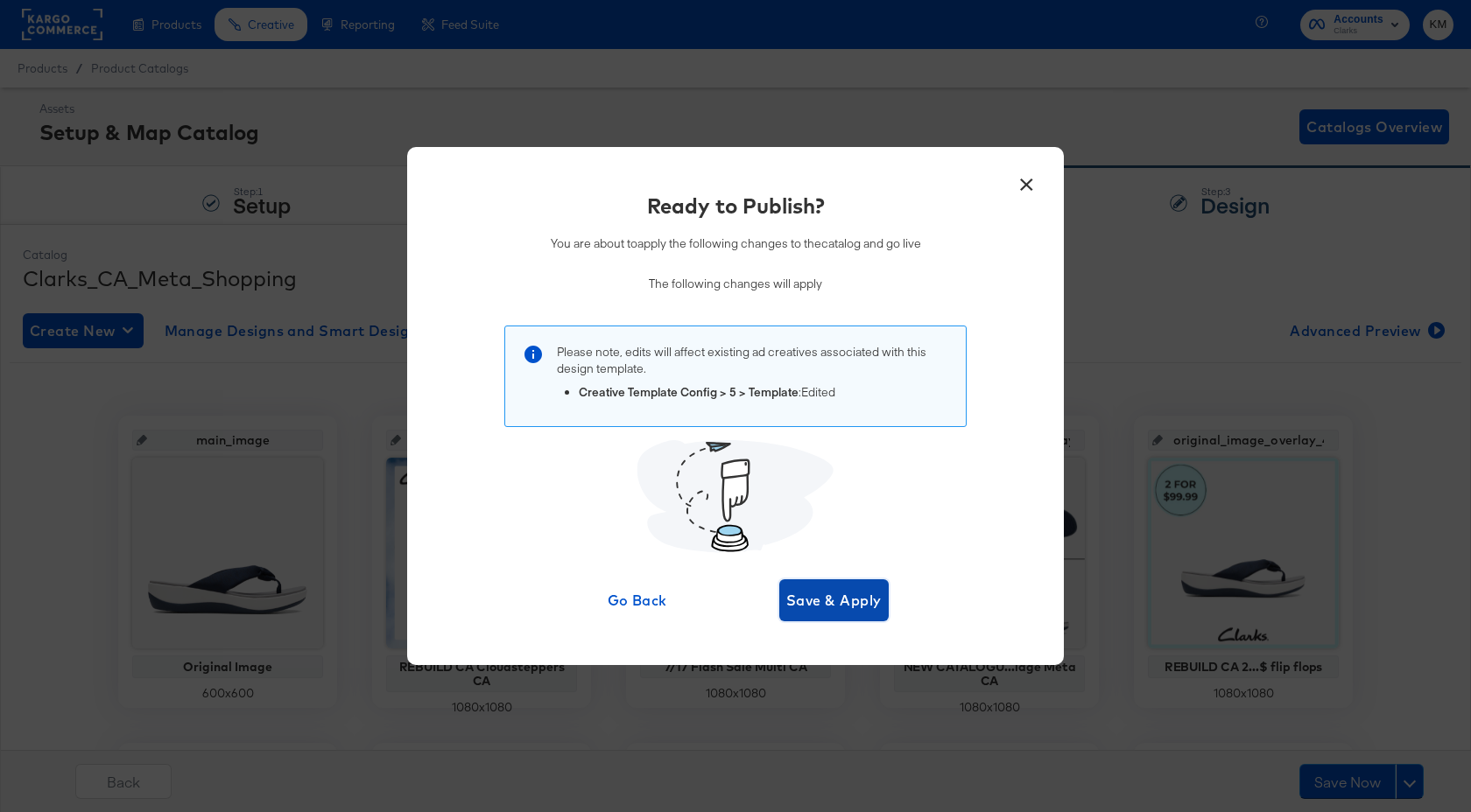
click at [831, 605] on span "Save & Apply" at bounding box center [834, 600] width 95 height 25
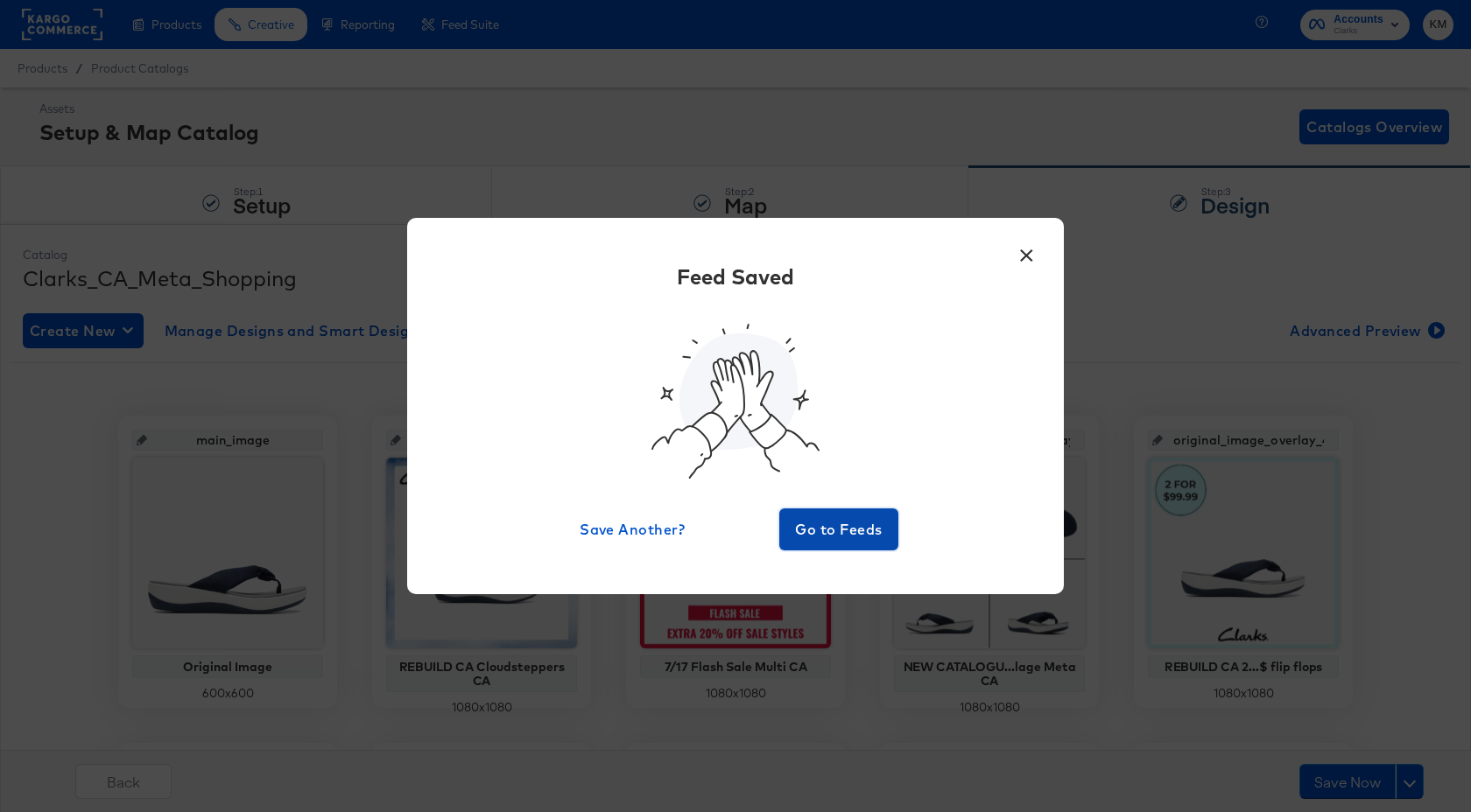
click at [846, 521] on span "Go to Feeds" at bounding box center [839, 529] width 105 height 25
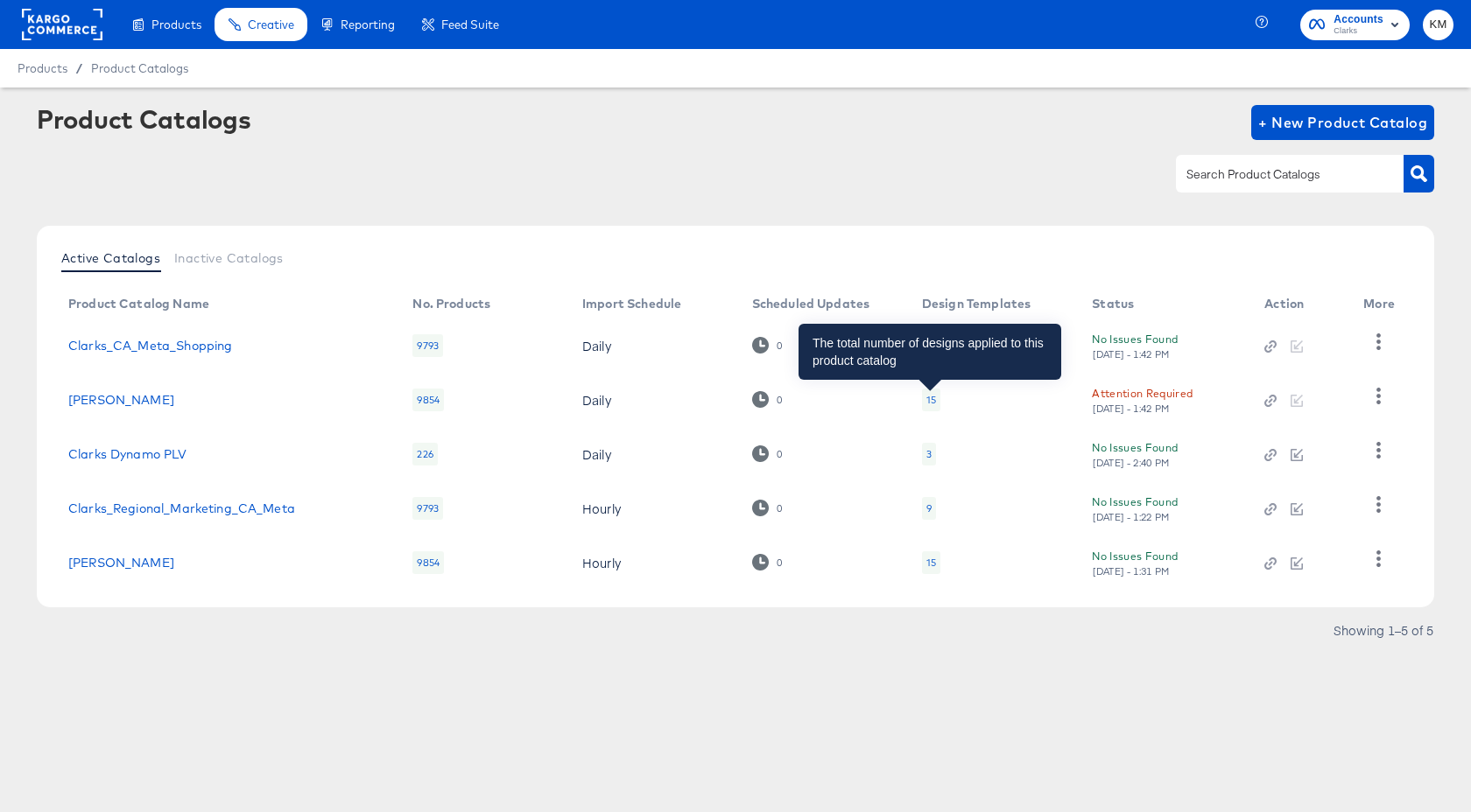
click at [931, 396] on div "15" at bounding box center [931, 400] width 9 height 14
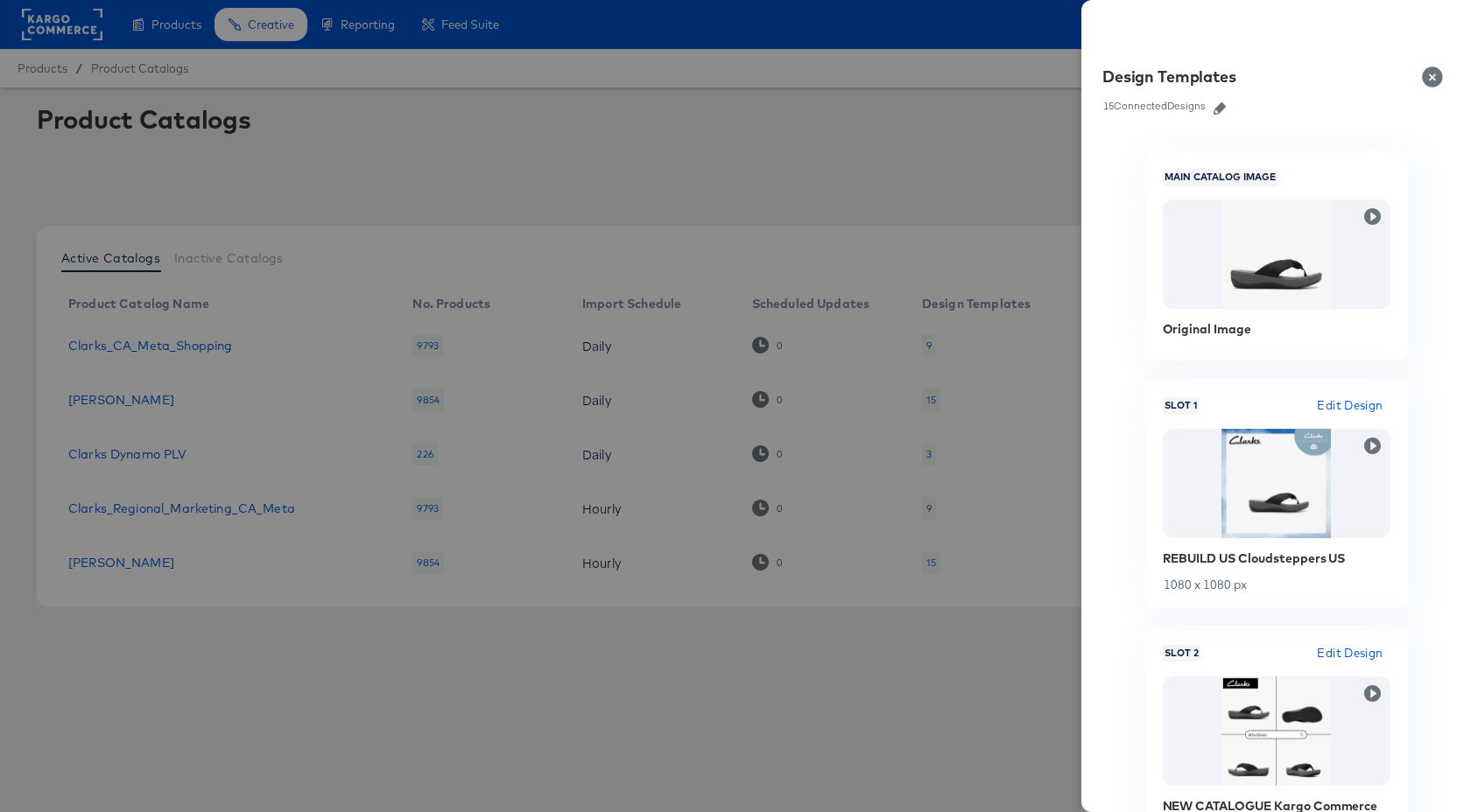
click at [1222, 110] on icon "button" at bounding box center [1219, 108] width 12 height 12
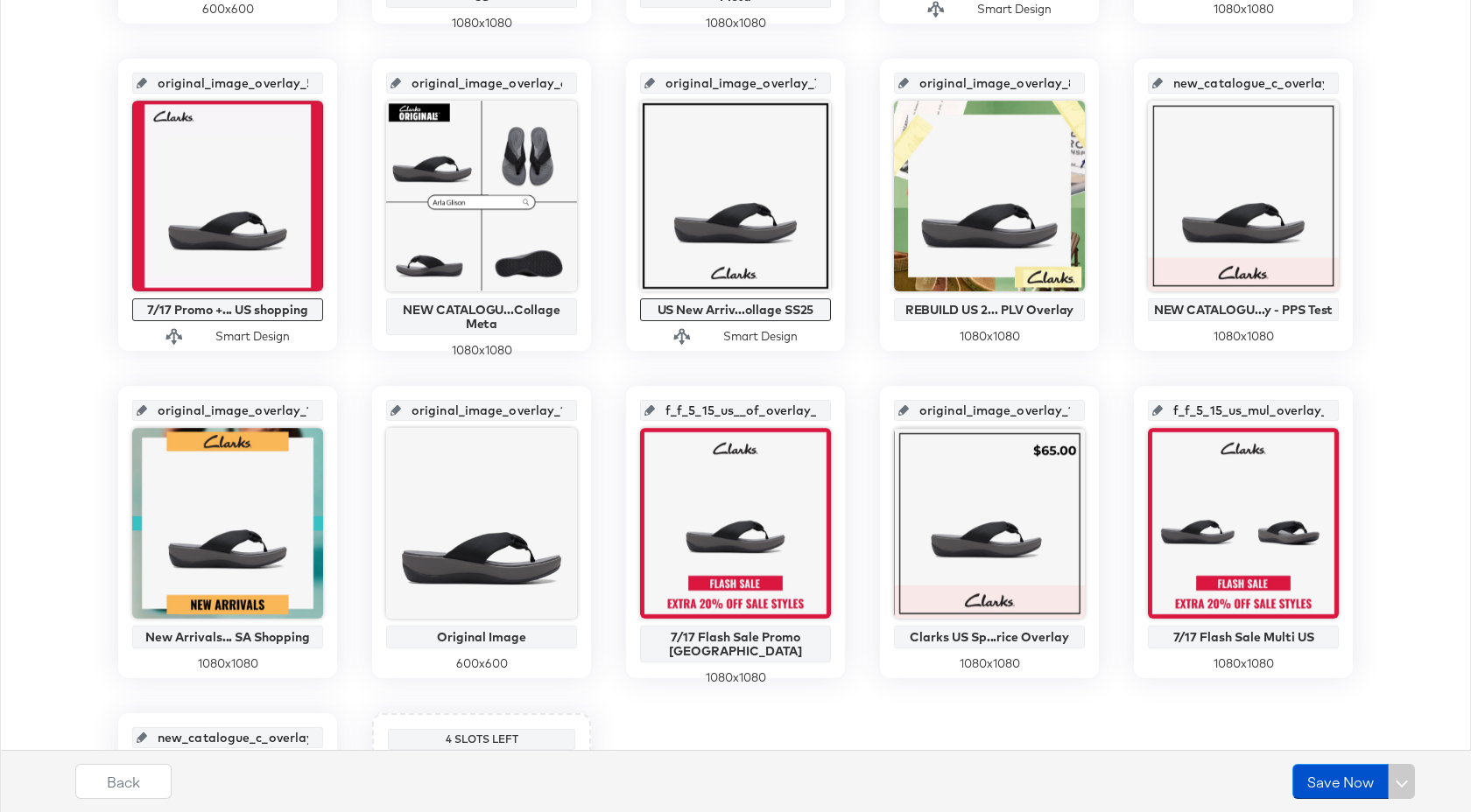
scroll to position [806, 0]
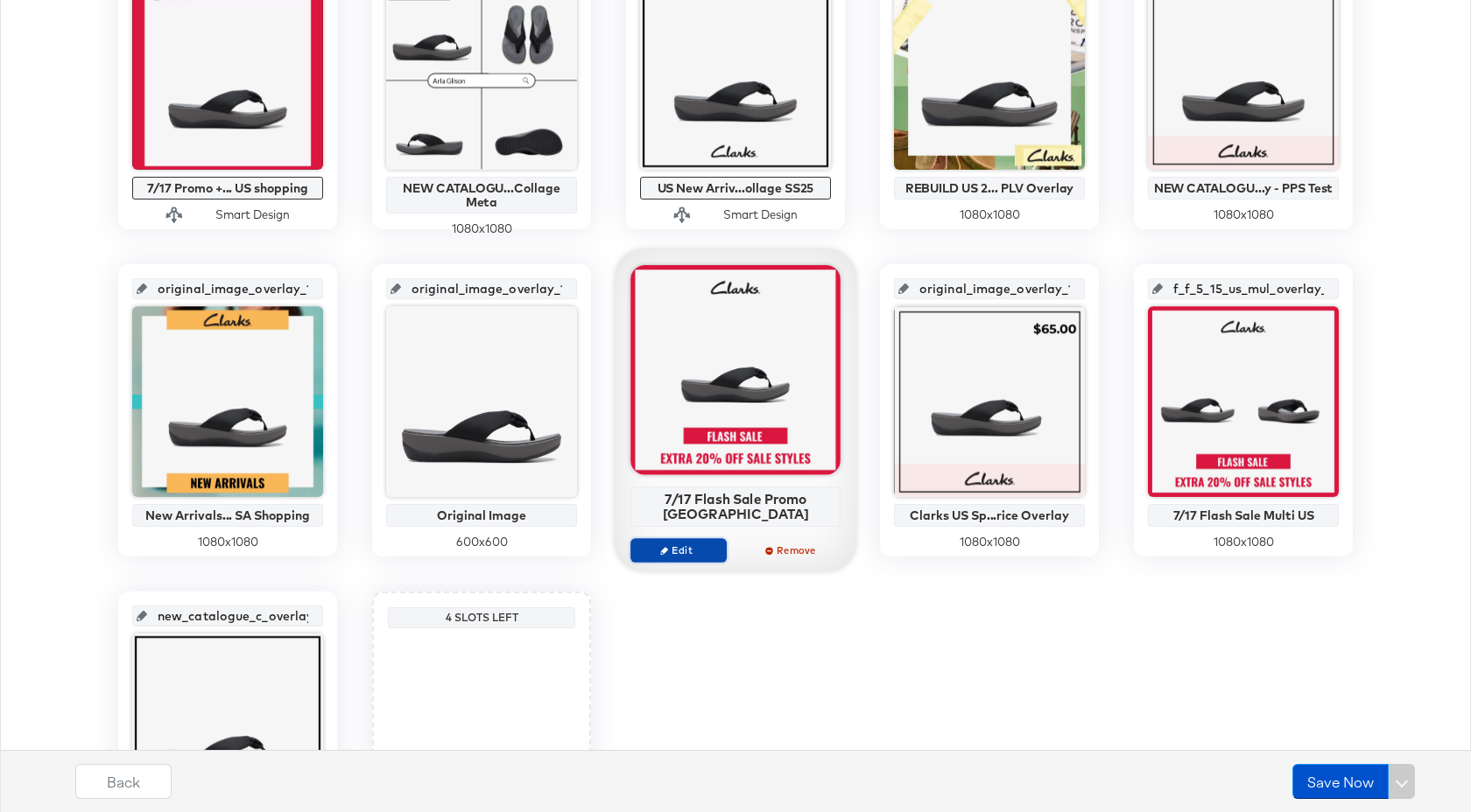
click at [691, 544] on span "Edit" at bounding box center [678, 550] width 80 height 13
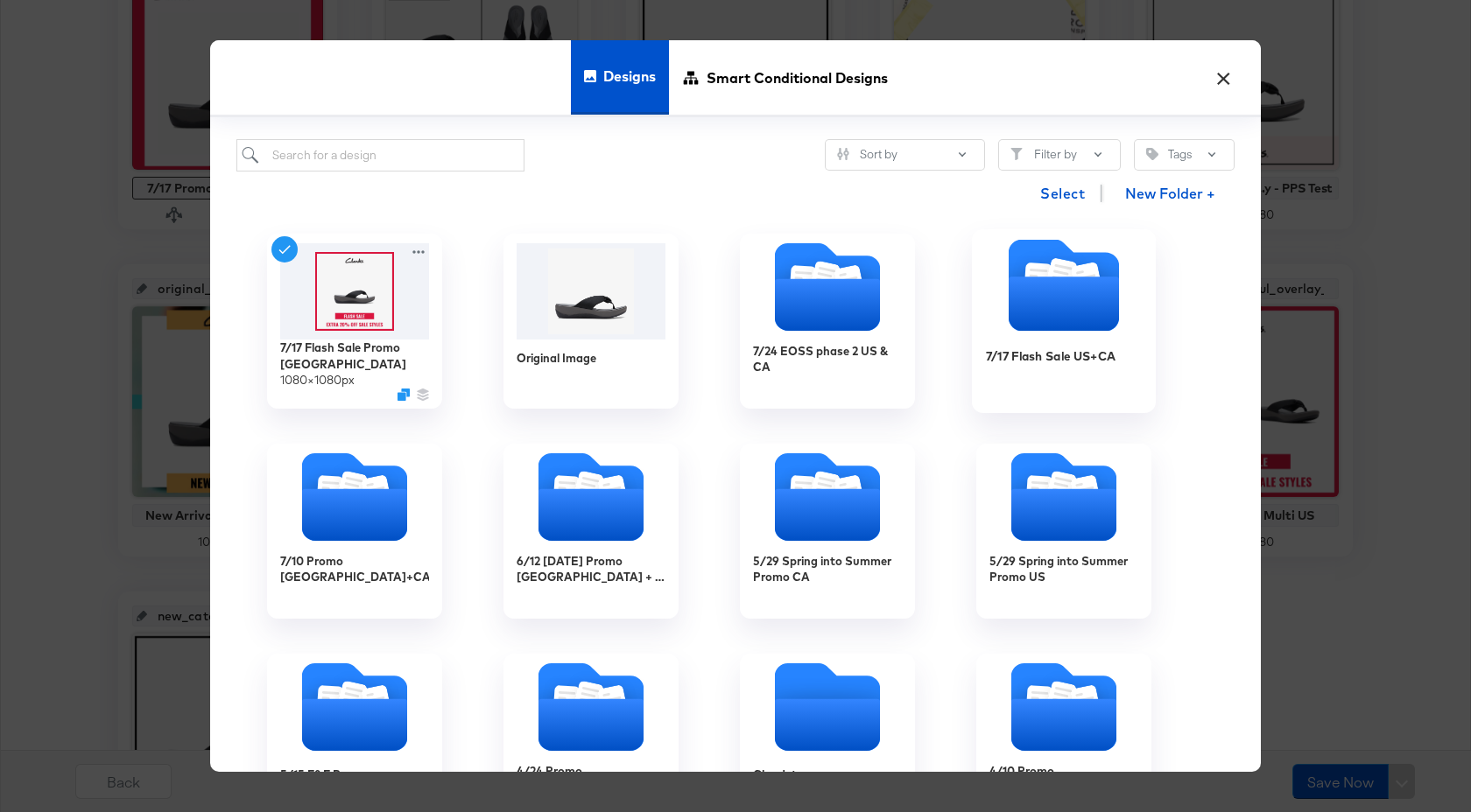
click at [1034, 337] on div "7/17 Flash Sale US+CA" at bounding box center [1064, 369] width 156 height 68
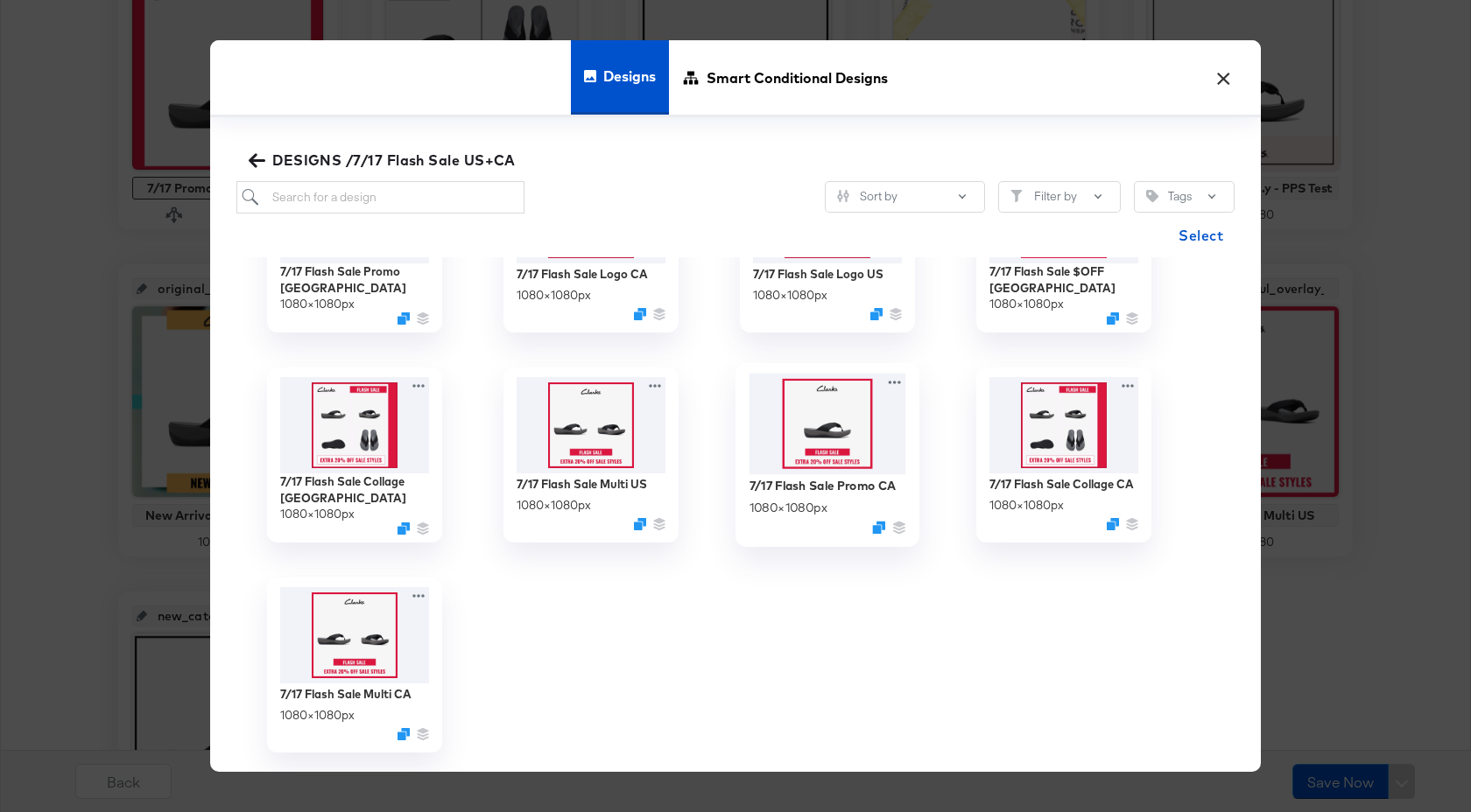
scroll to position [0, 0]
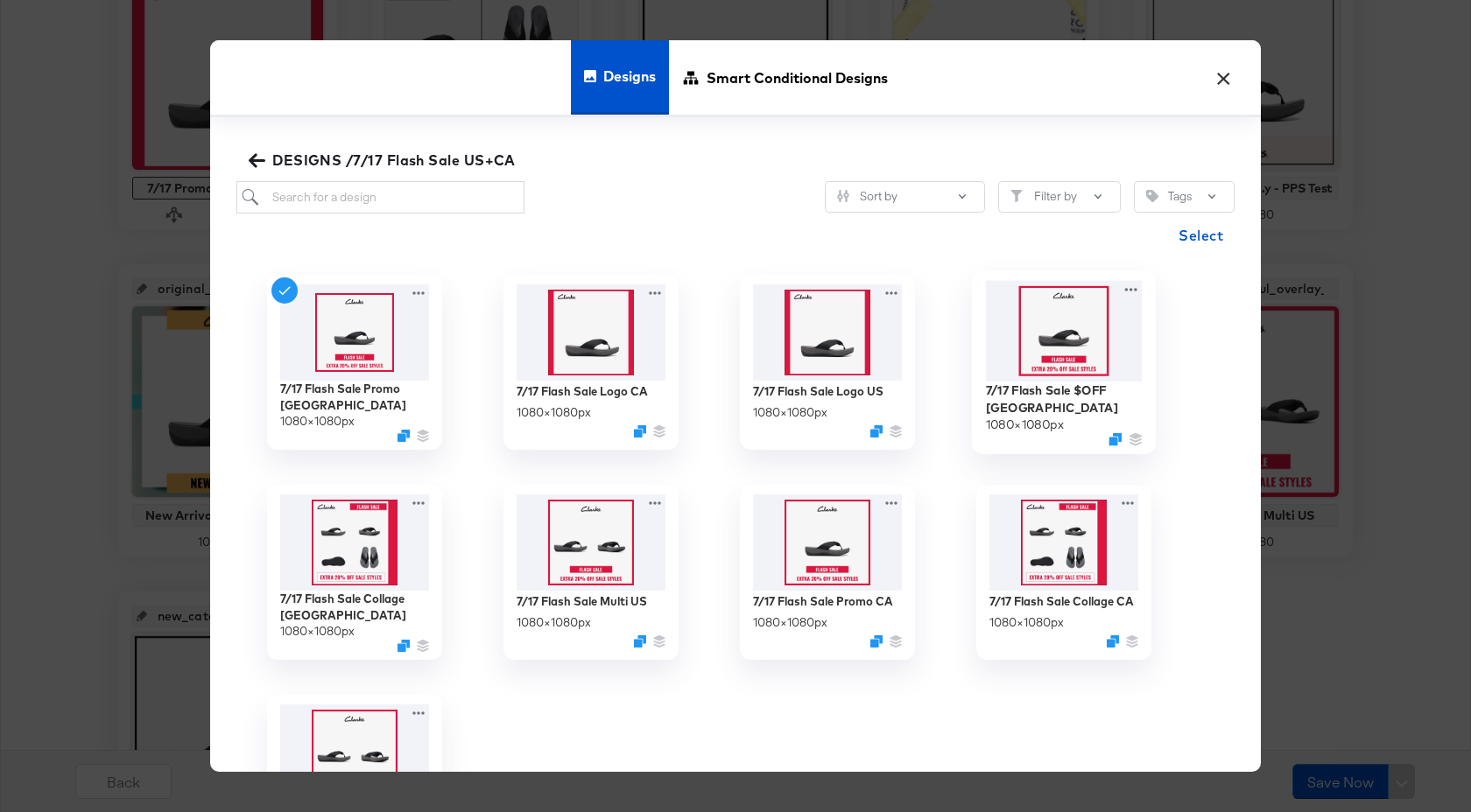
click at [1042, 320] on img at bounding box center [1064, 331] width 156 height 101
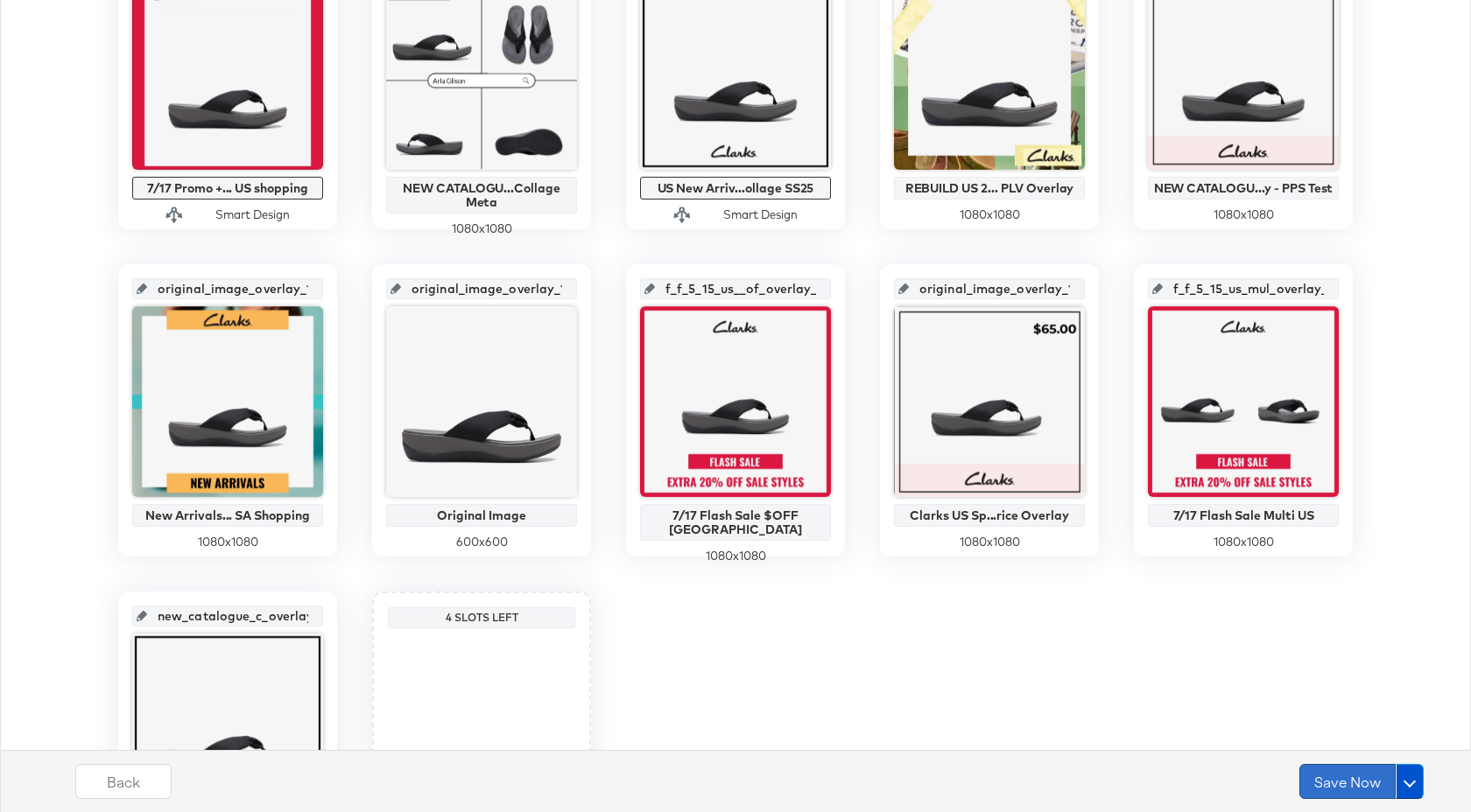
click at [1341, 790] on button "Save Now" at bounding box center [1348, 781] width 96 height 35
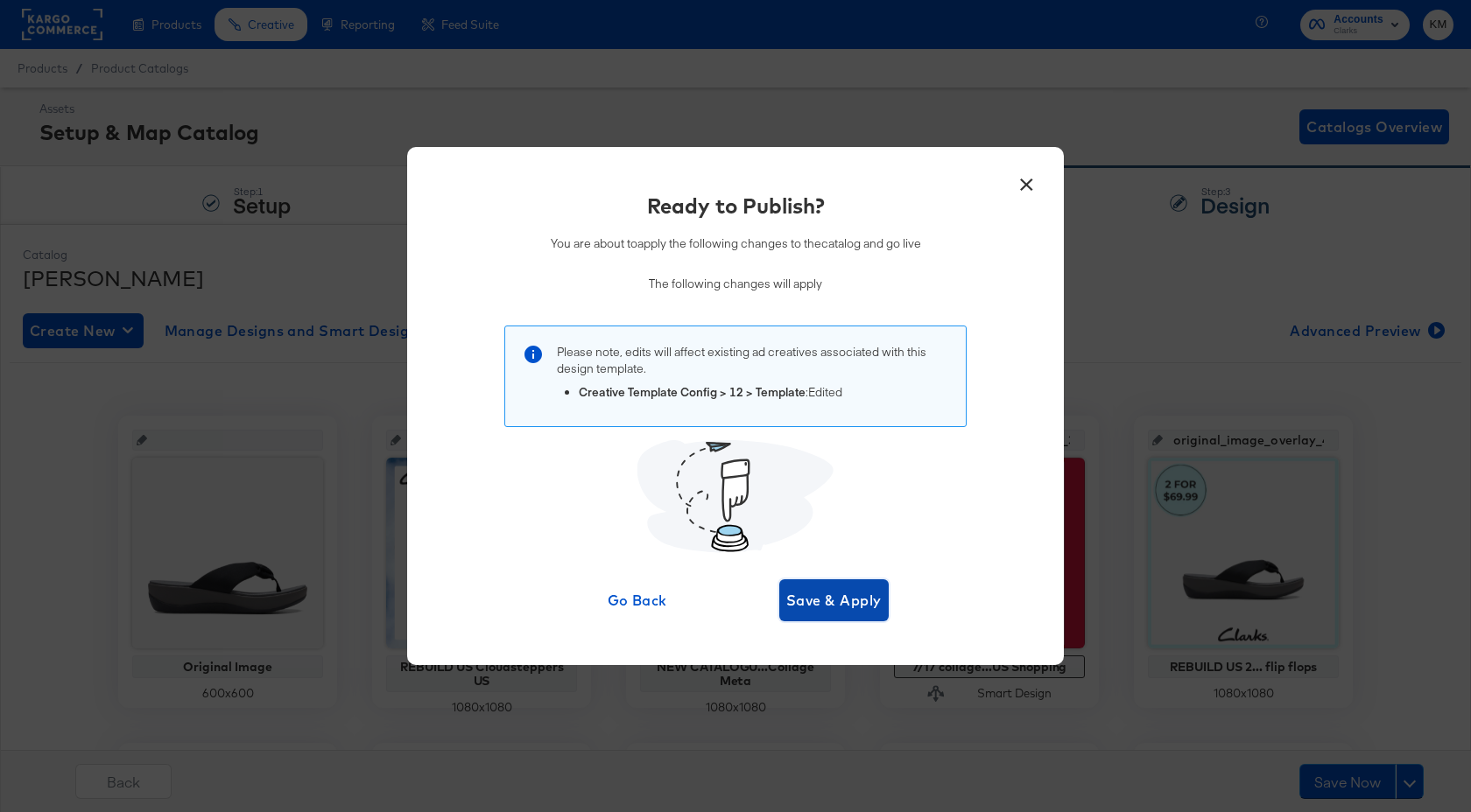
click at [864, 611] on span "Save & Apply" at bounding box center [834, 600] width 95 height 25
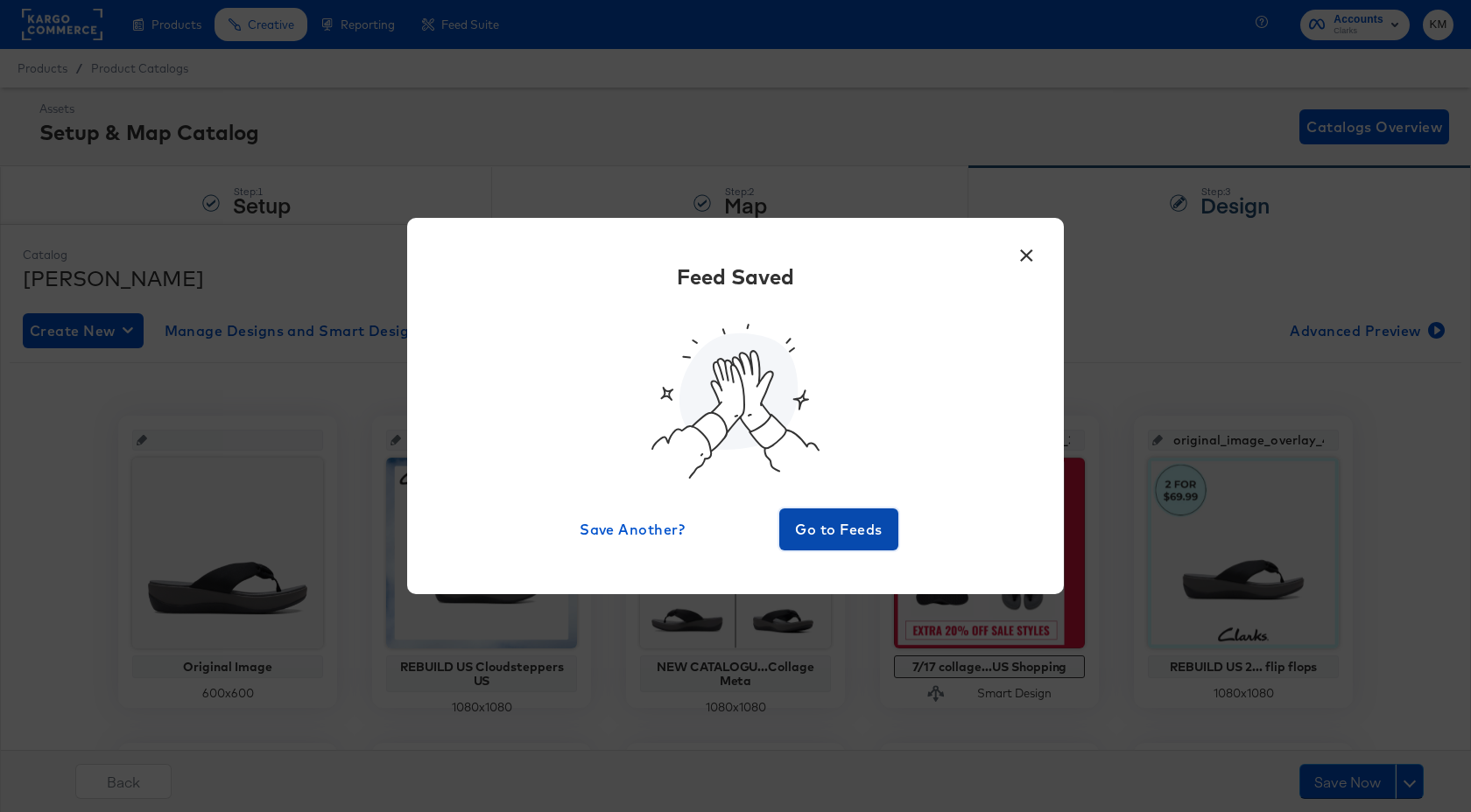
click at [828, 533] on span "Go to Feeds" at bounding box center [839, 529] width 105 height 25
